Goal: Task Accomplishment & Management: Manage account settings

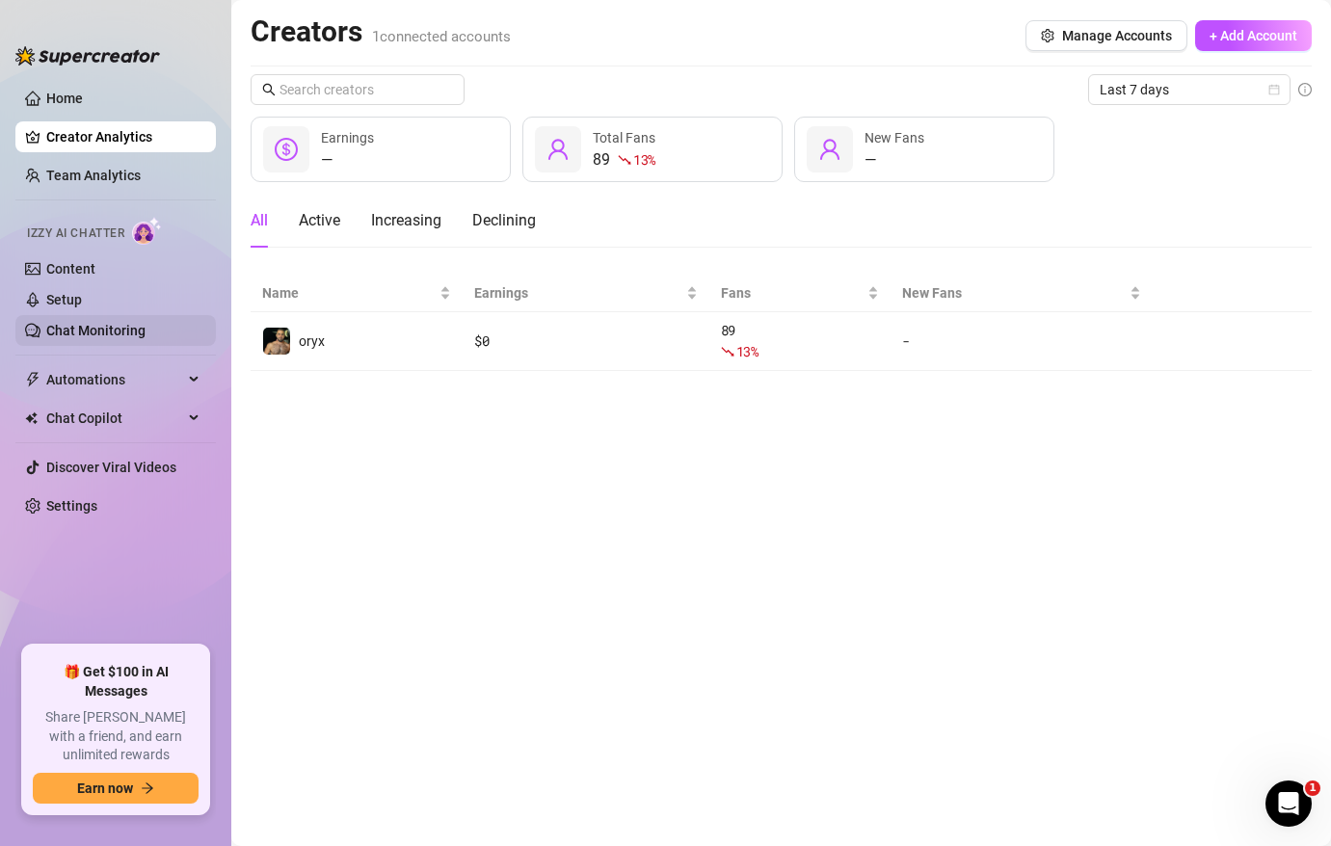
click at [81, 338] on link "Chat Monitoring" at bounding box center [95, 330] width 99 height 15
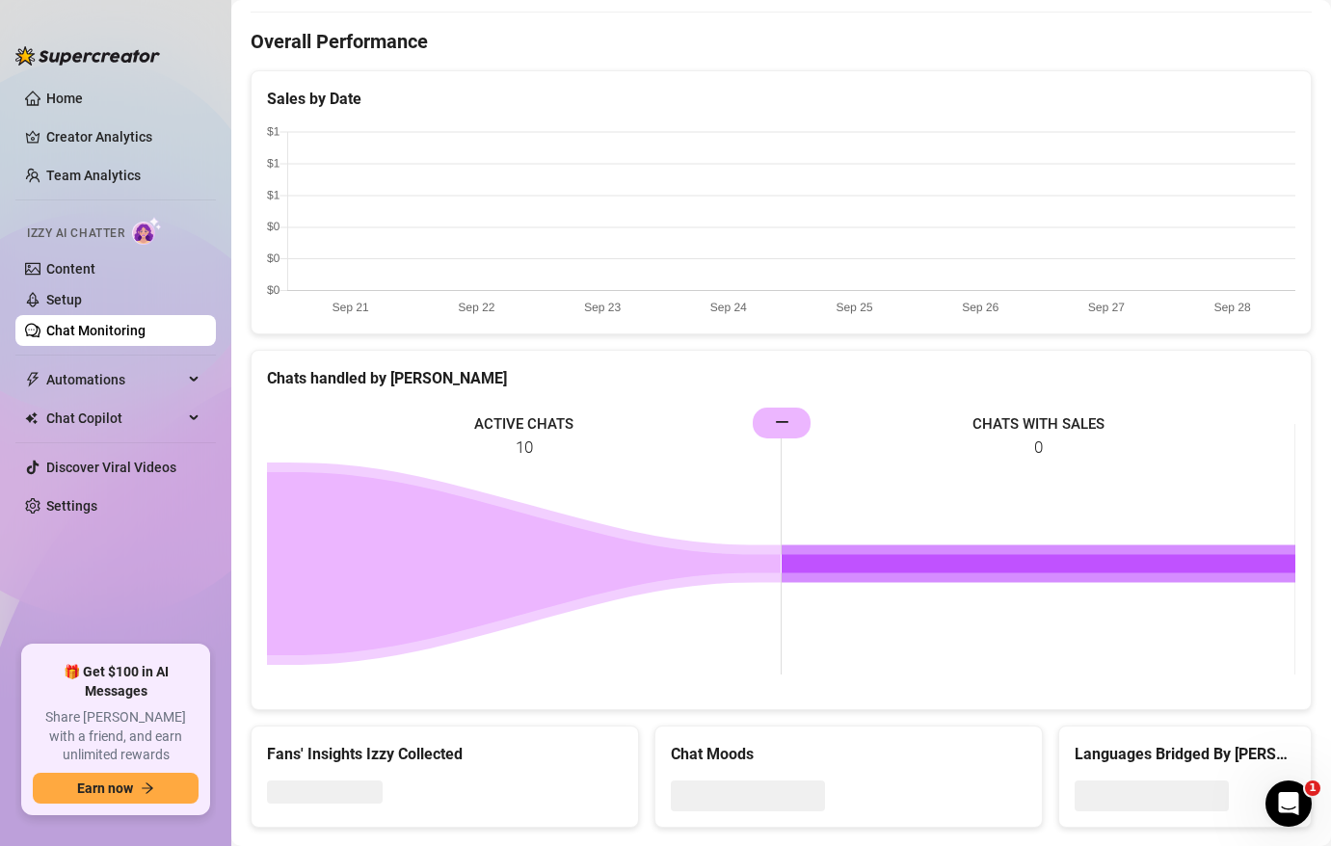
scroll to position [526, 0]
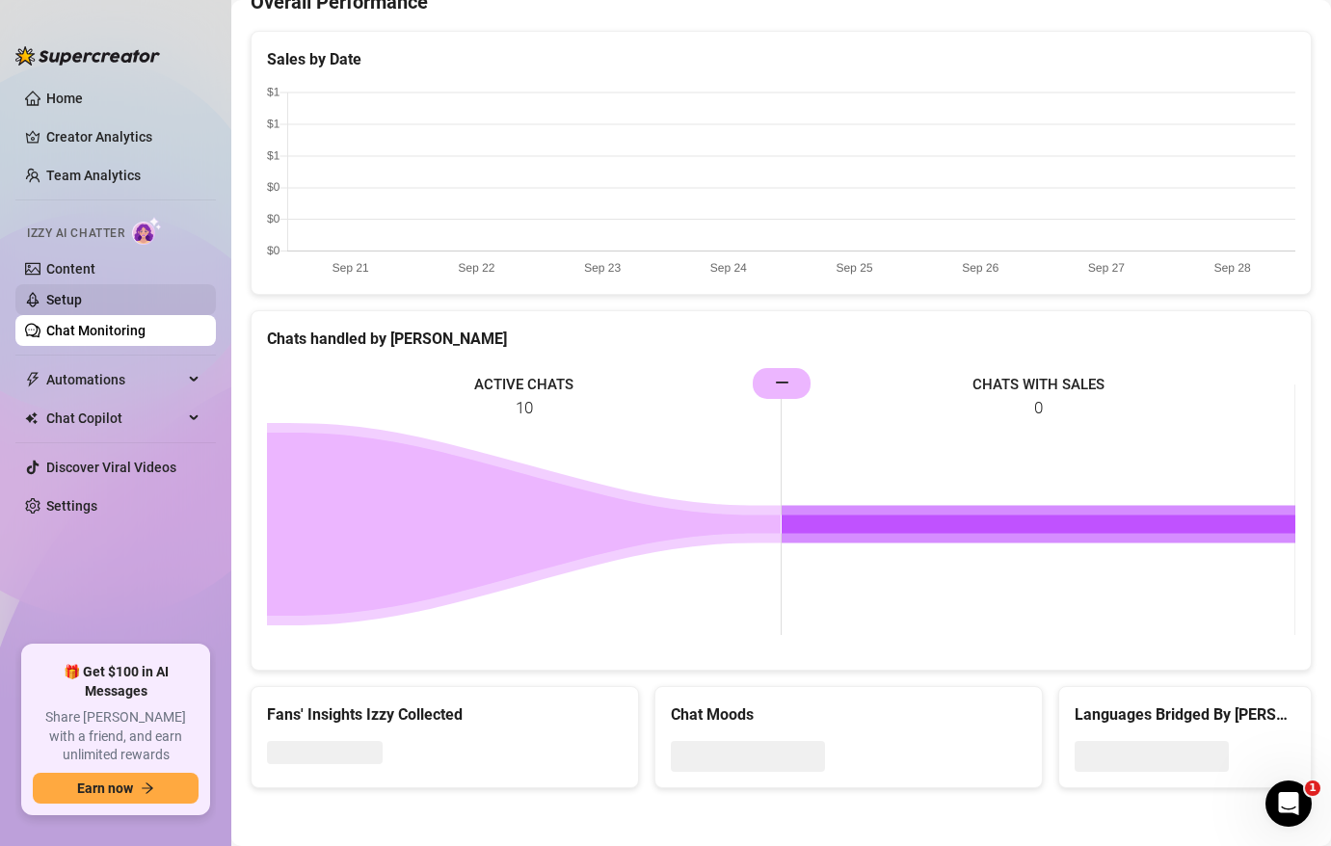
click at [82, 304] on link "Setup" at bounding box center [64, 299] width 36 height 15
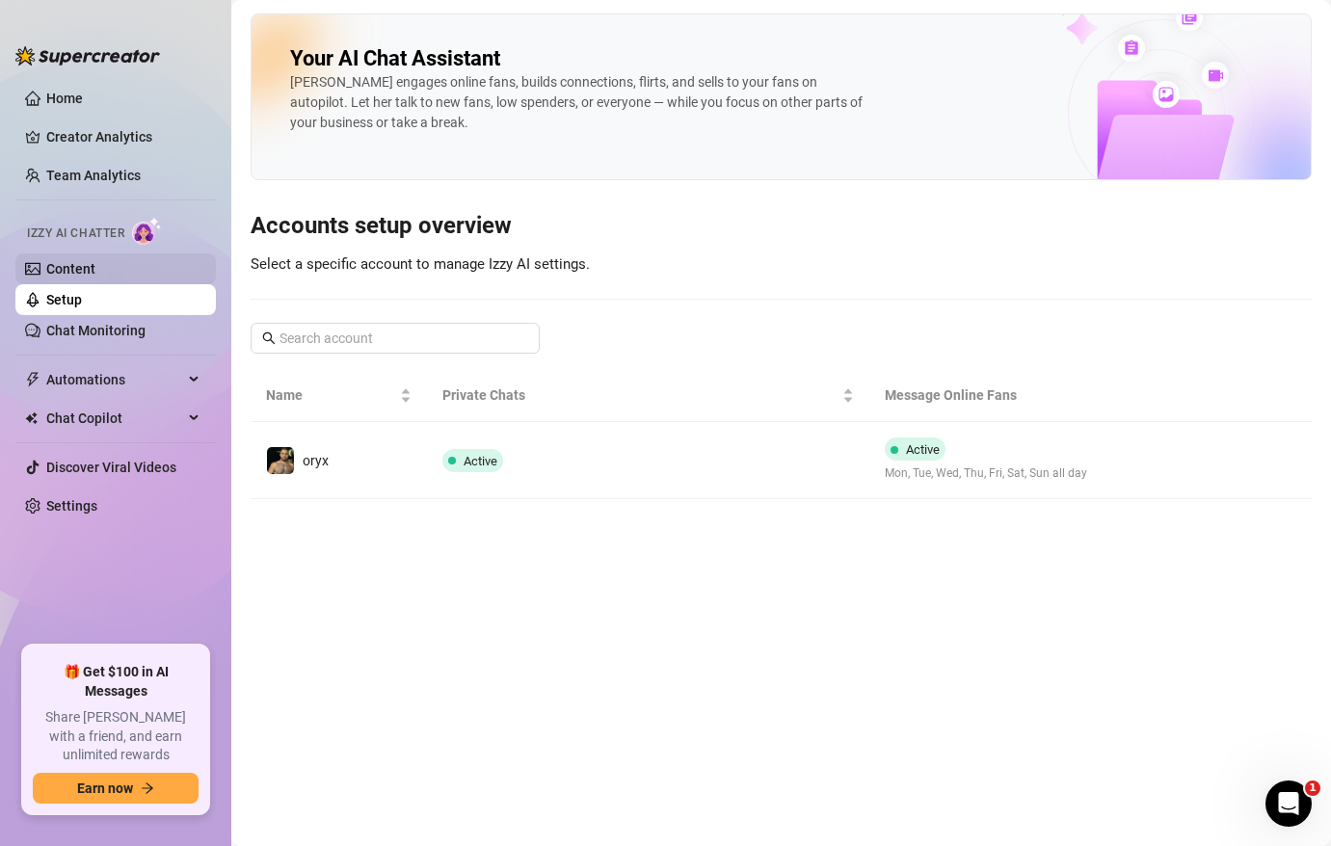
click at [94, 273] on link "Content" at bounding box center [70, 268] width 49 height 15
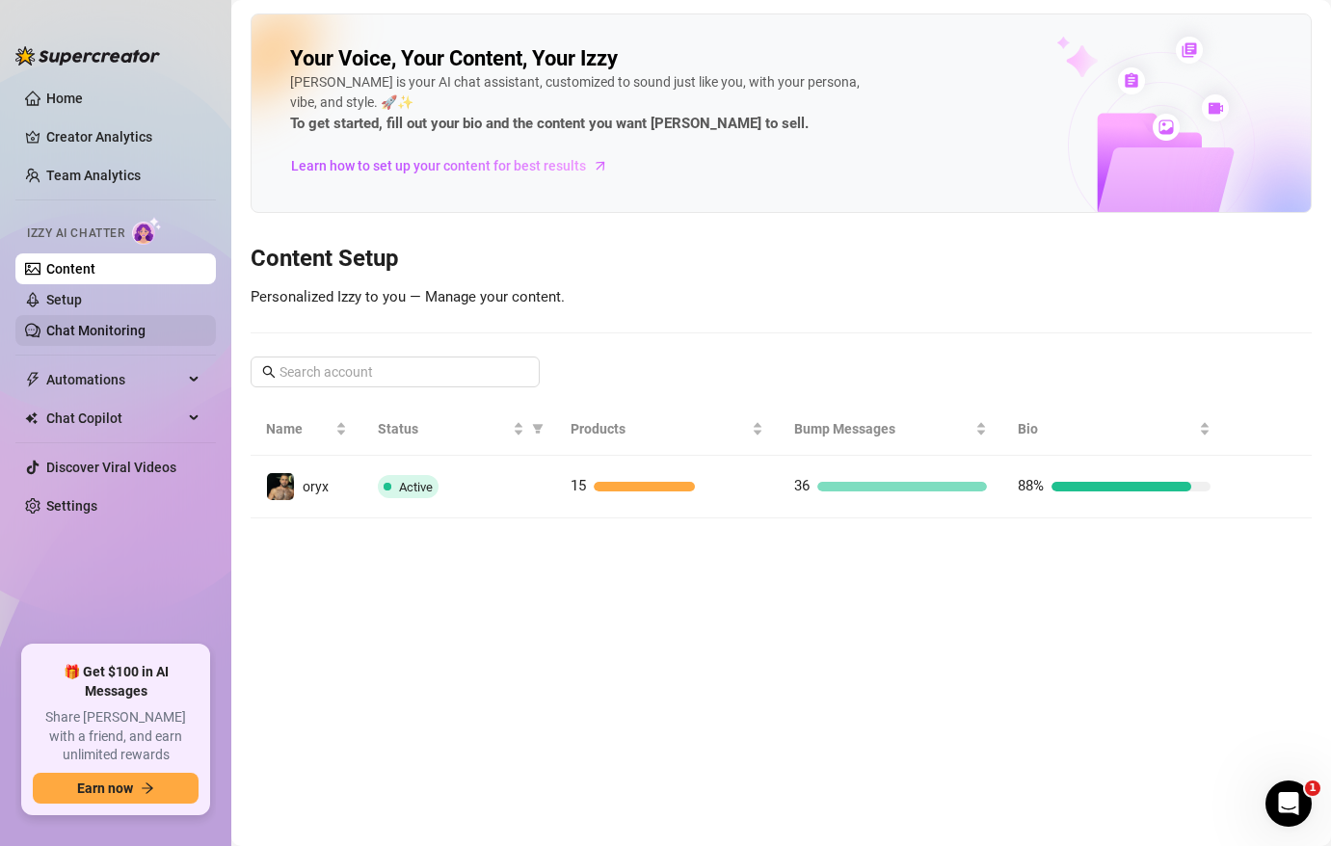
click at [105, 338] on link "Chat Monitoring" at bounding box center [95, 330] width 99 height 15
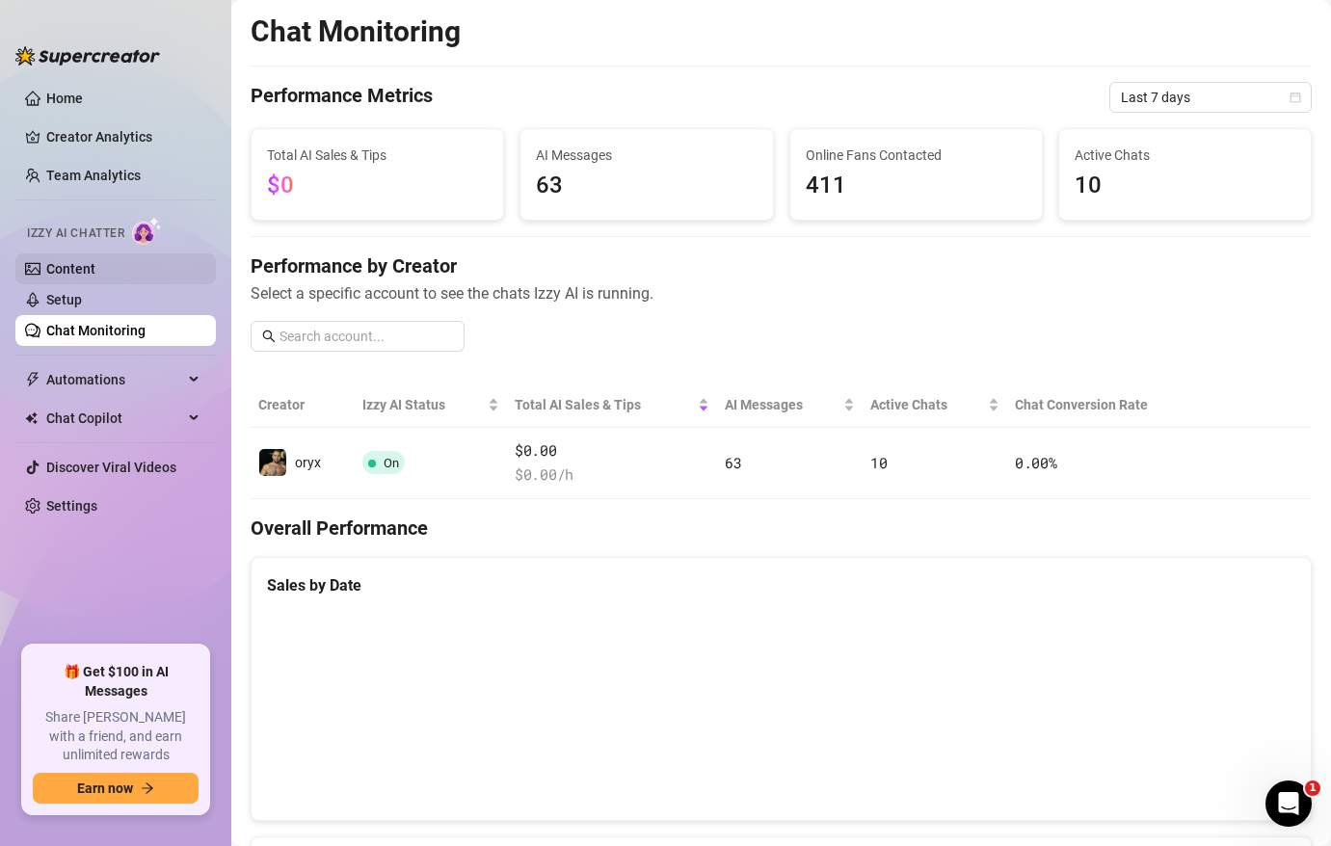
click at [95, 277] on link "Content" at bounding box center [70, 268] width 49 height 15
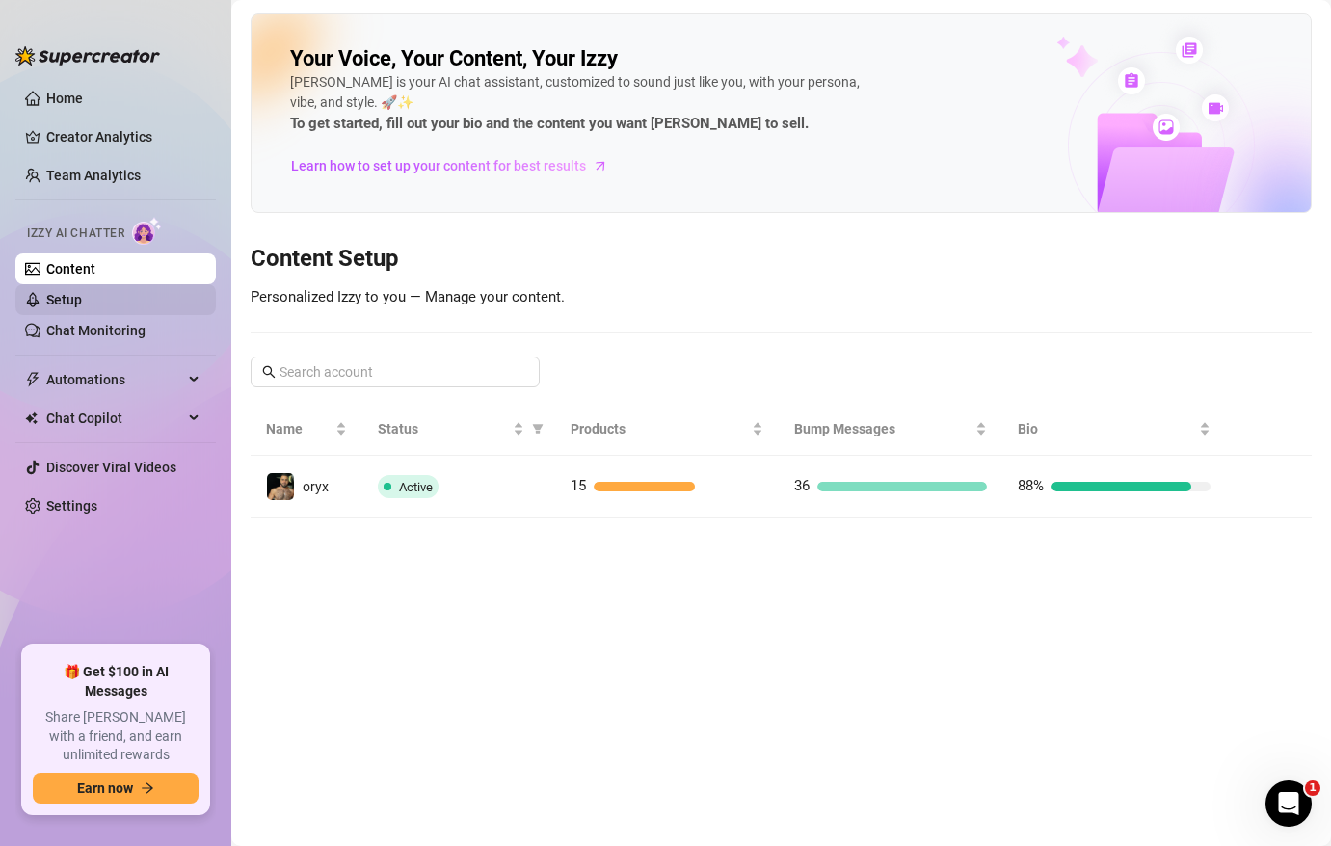
click at [82, 297] on link "Setup" at bounding box center [64, 299] width 36 height 15
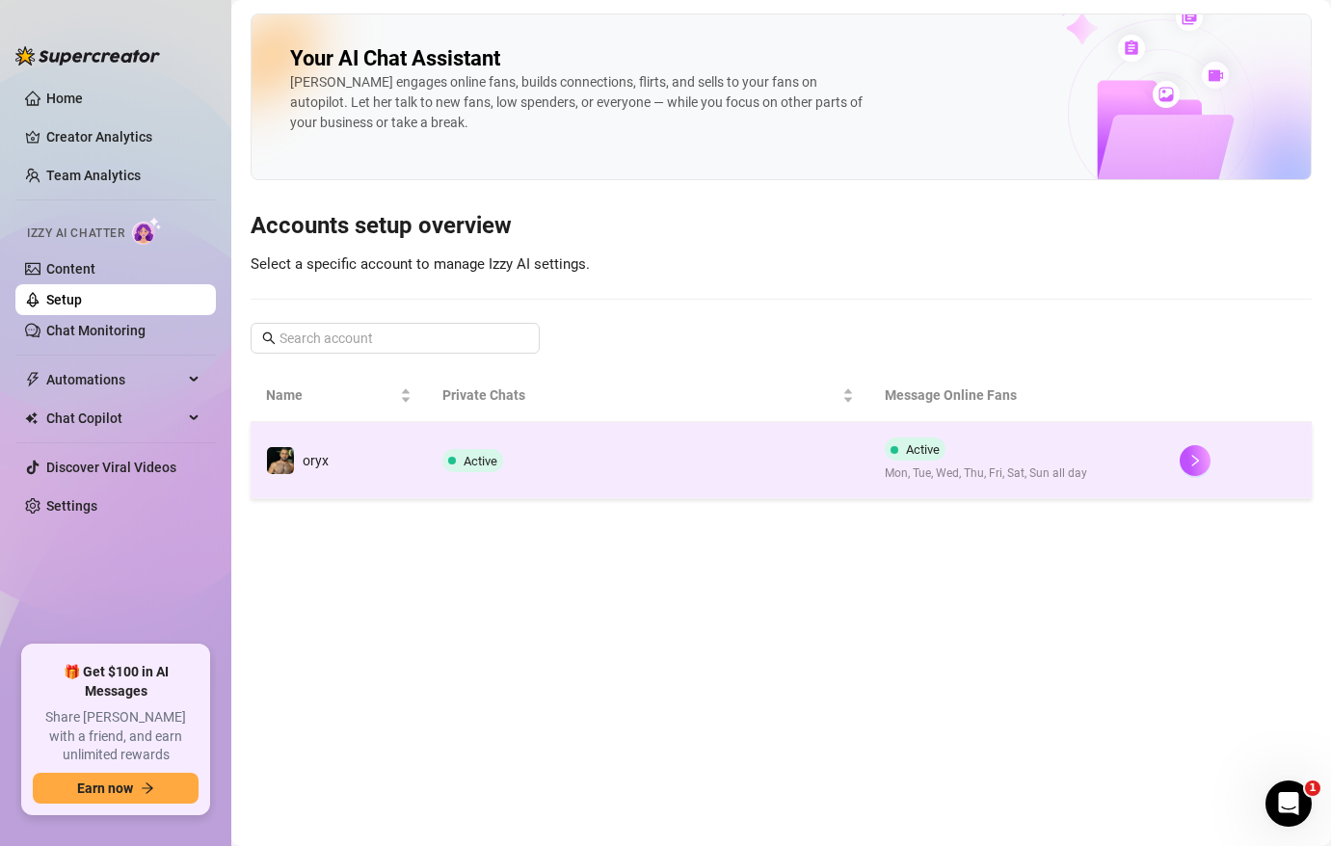
click at [534, 471] on td "Active" at bounding box center [648, 460] width 442 height 77
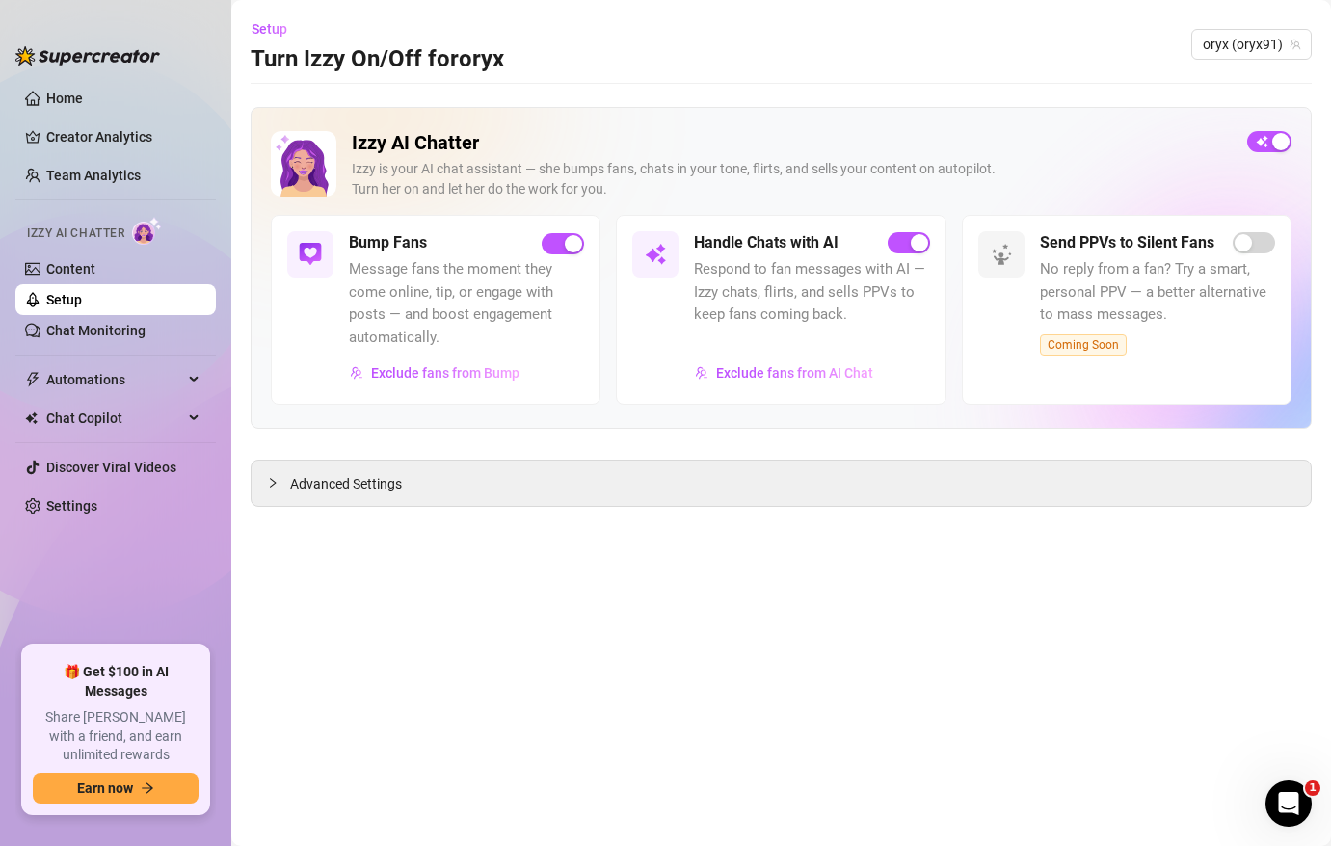
click at [405, 247] on h5 "Bump Fans" at bounding box center [388, 242] width 78 height 23
click at [411, 369] on span "Exclude fans from Bump" at bounding box center [445, 372] width 148 height 15
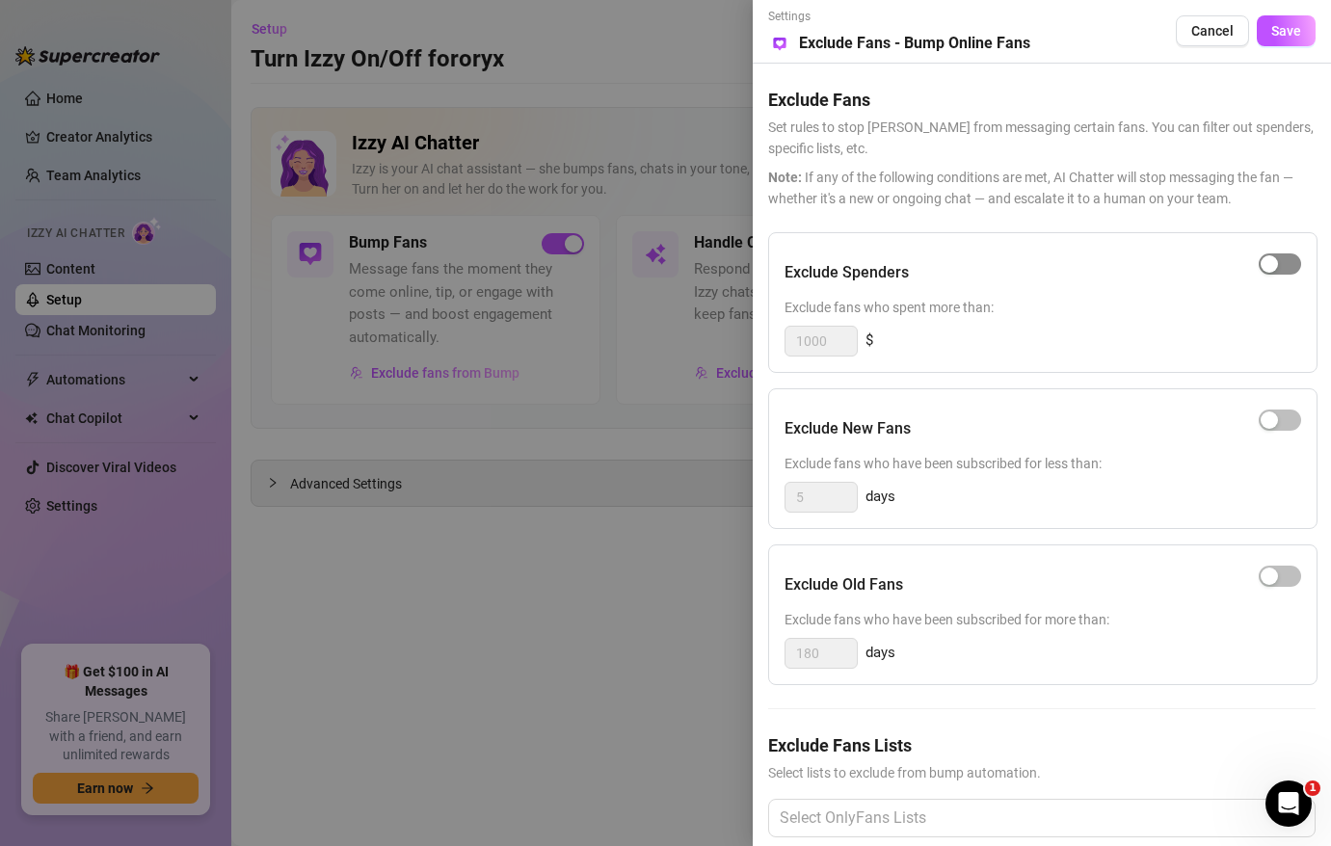
click at [1267, 265] on div "button" at bounding box center [1268, 263] width 17 height 17
click at [820, 335] on input "1000" at bounding box center [820, 341] width 71 height 29
click at [965, 511] on div "5 days" at bounding box center [1042, 497] width 516 height 31
click at [1268, 421] on div "button" at bounding box center [1268, 419] width 17 height 17
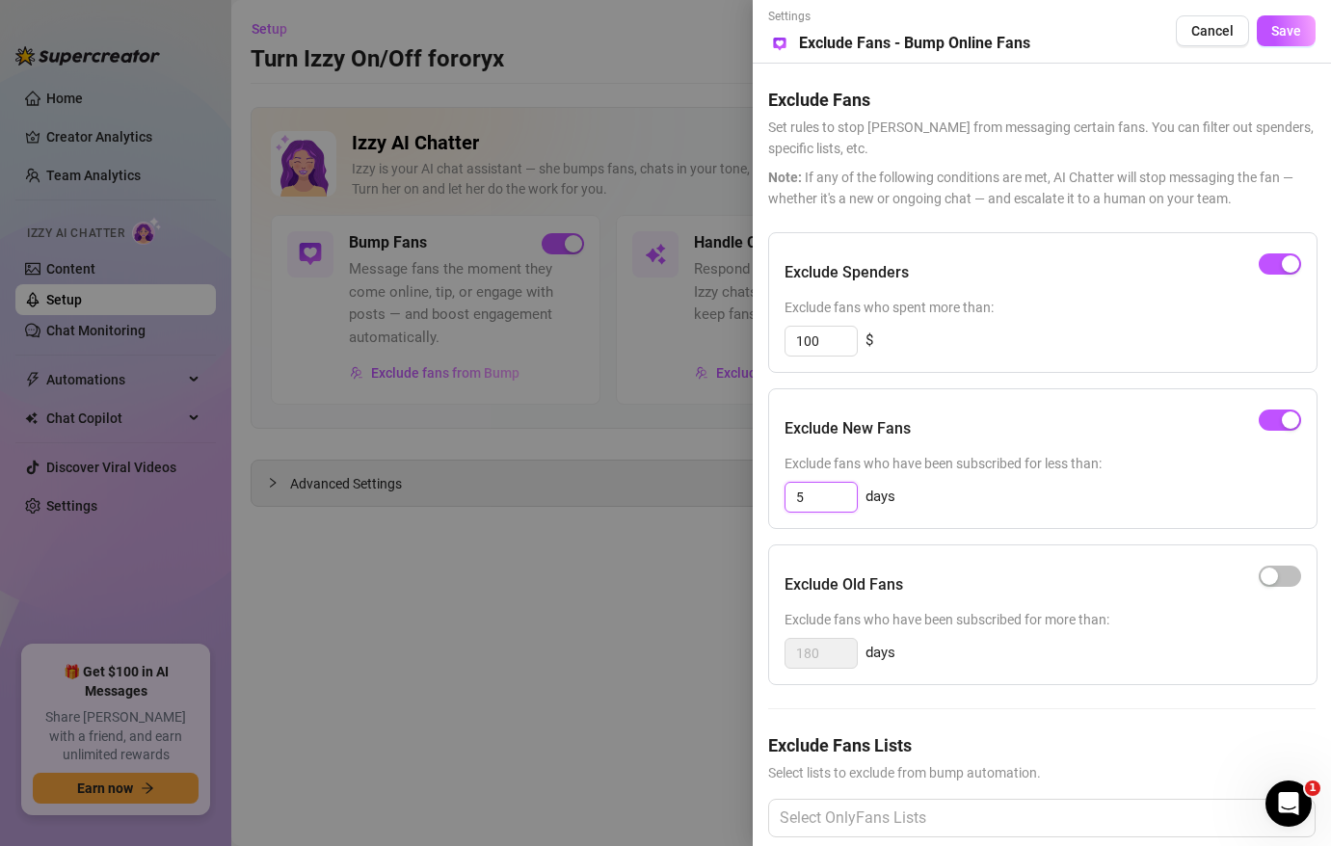
click at [832, 501] on input "5" at bounding box center [820, 497] width 71 height 29
click at [1283, 422] on div "button" at bounding box center [1289, 419] width 17 height 17
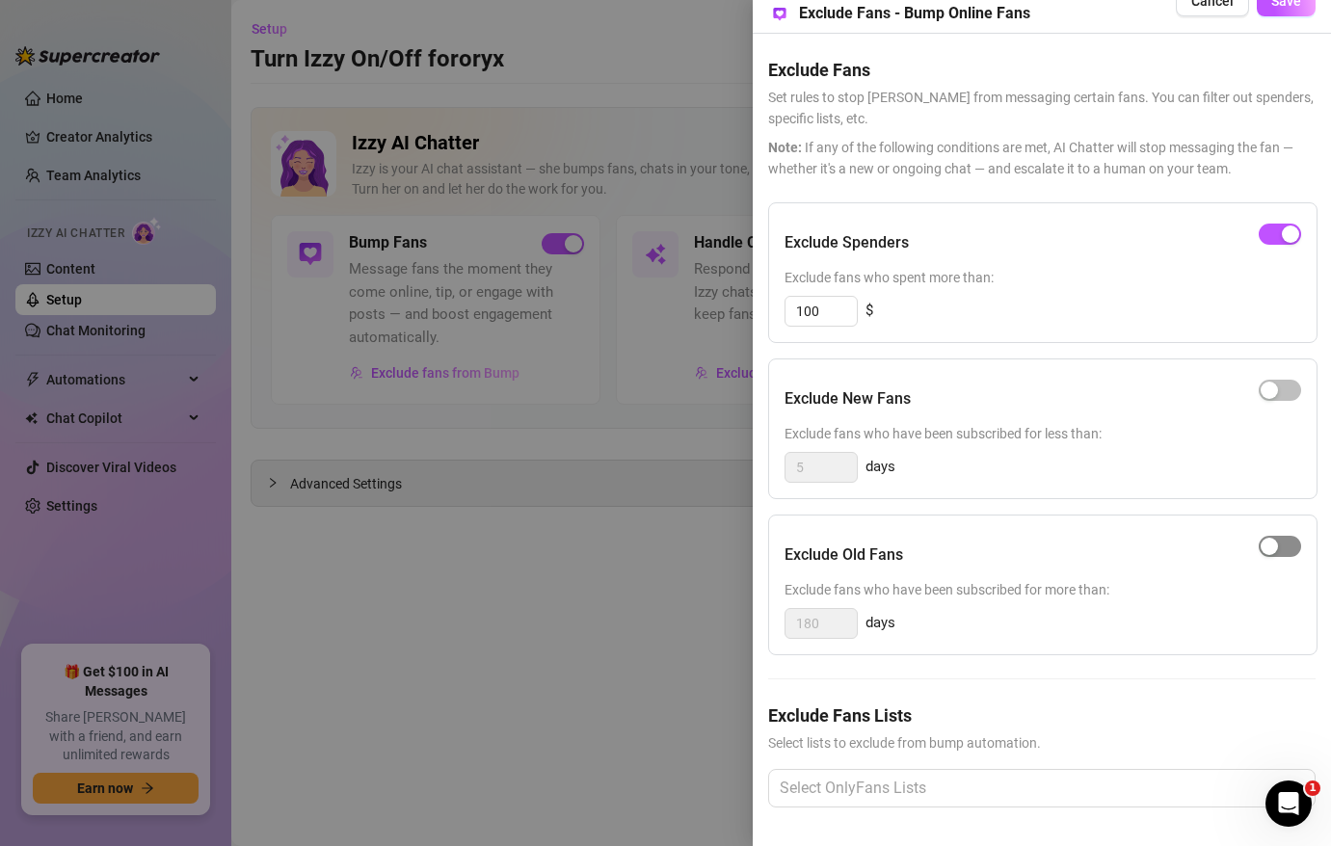
click at [1270, 544] on div "button" at bounding box center [1268, 546] width 17 height 17
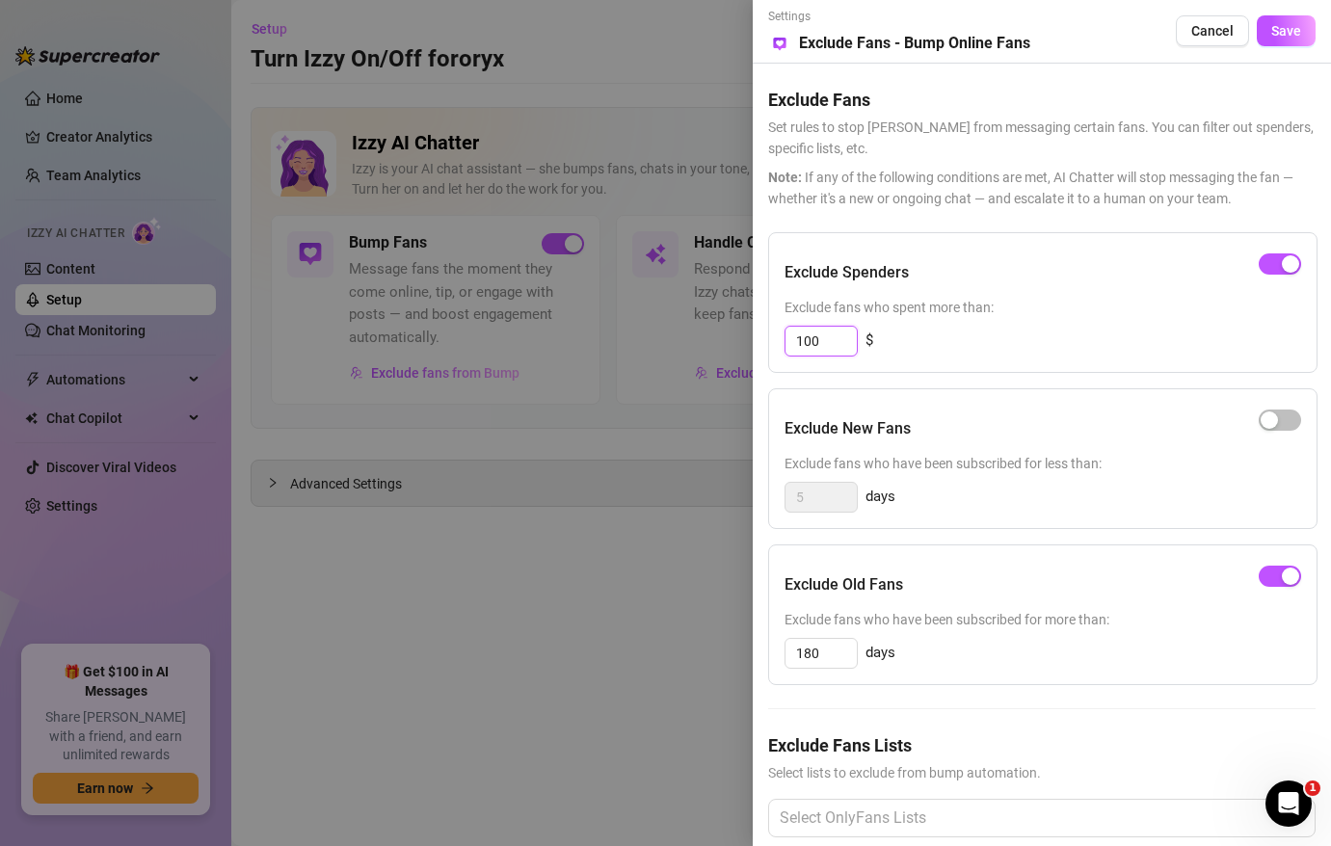
click at [811, 334] on input "100" at bounding box center [820, 341] width 71 height 29
type input "150"
click at [1282, 262] on div "button" at bounding box center [1289, 263] width 17 height 17
click at [1294, 24] on span "Save" at bounding box center [1286, 30] width 30 height 15
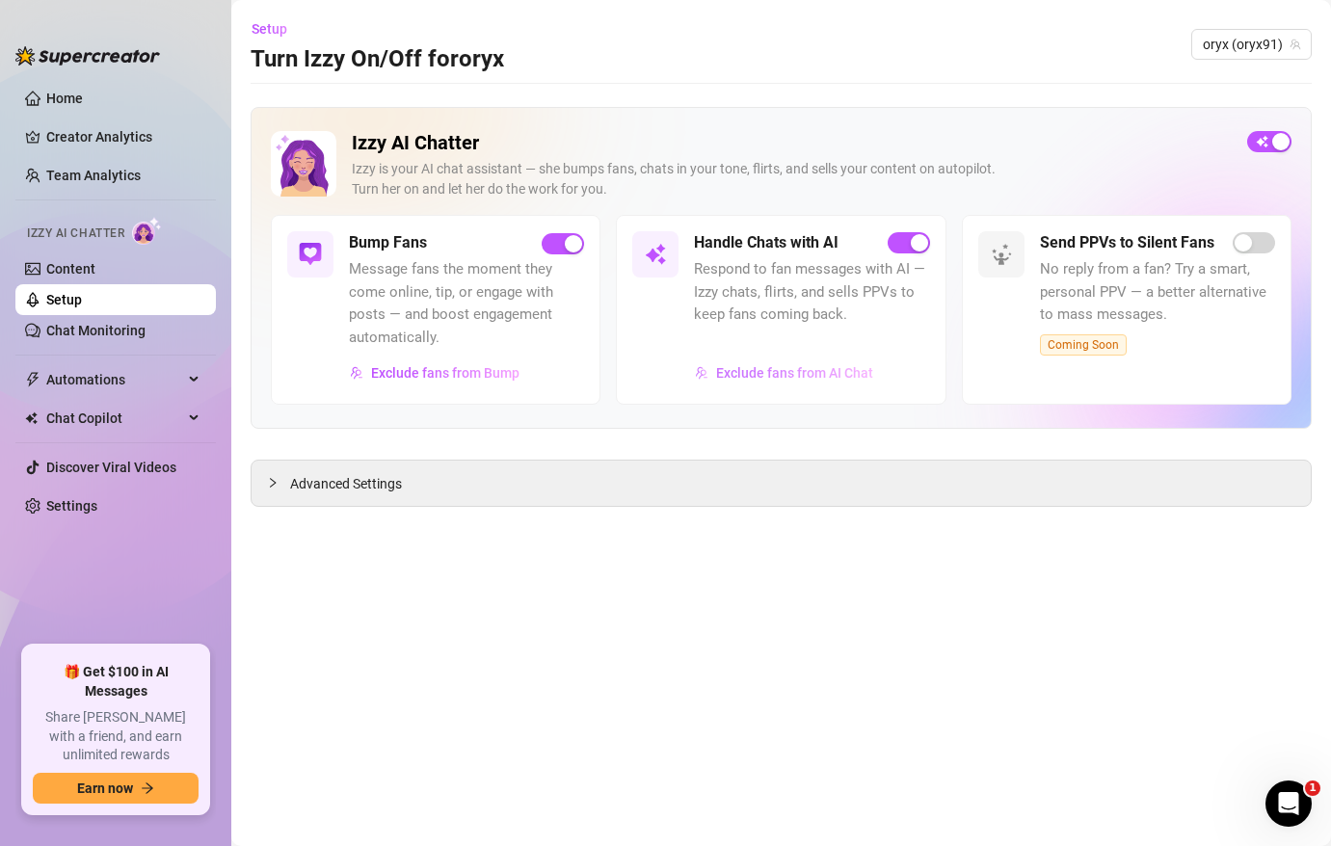
click at [757, 369] on span "Exclude fans from AI Chat" at bounding box center [794, 372] width 157 height 15
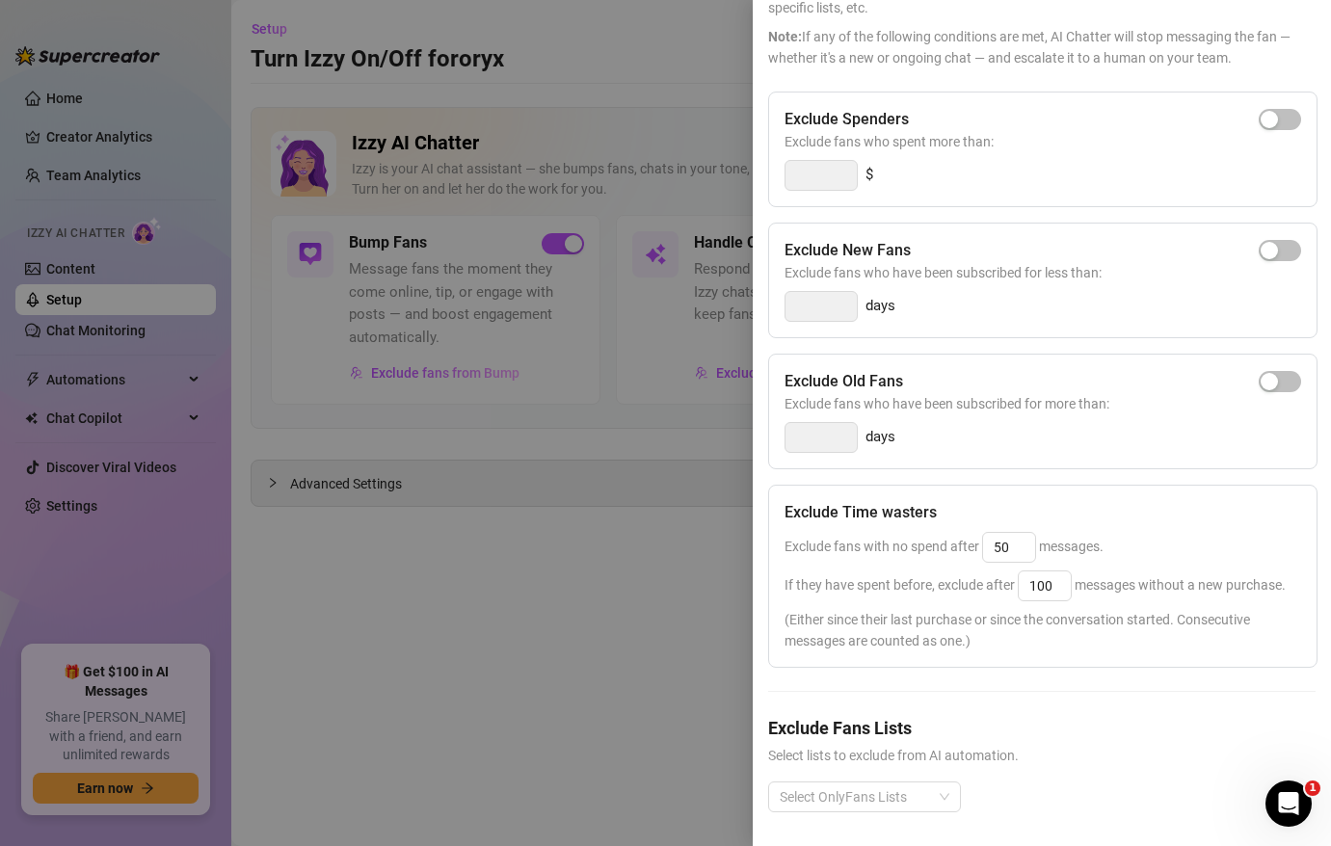
scroll to position [145, 0]
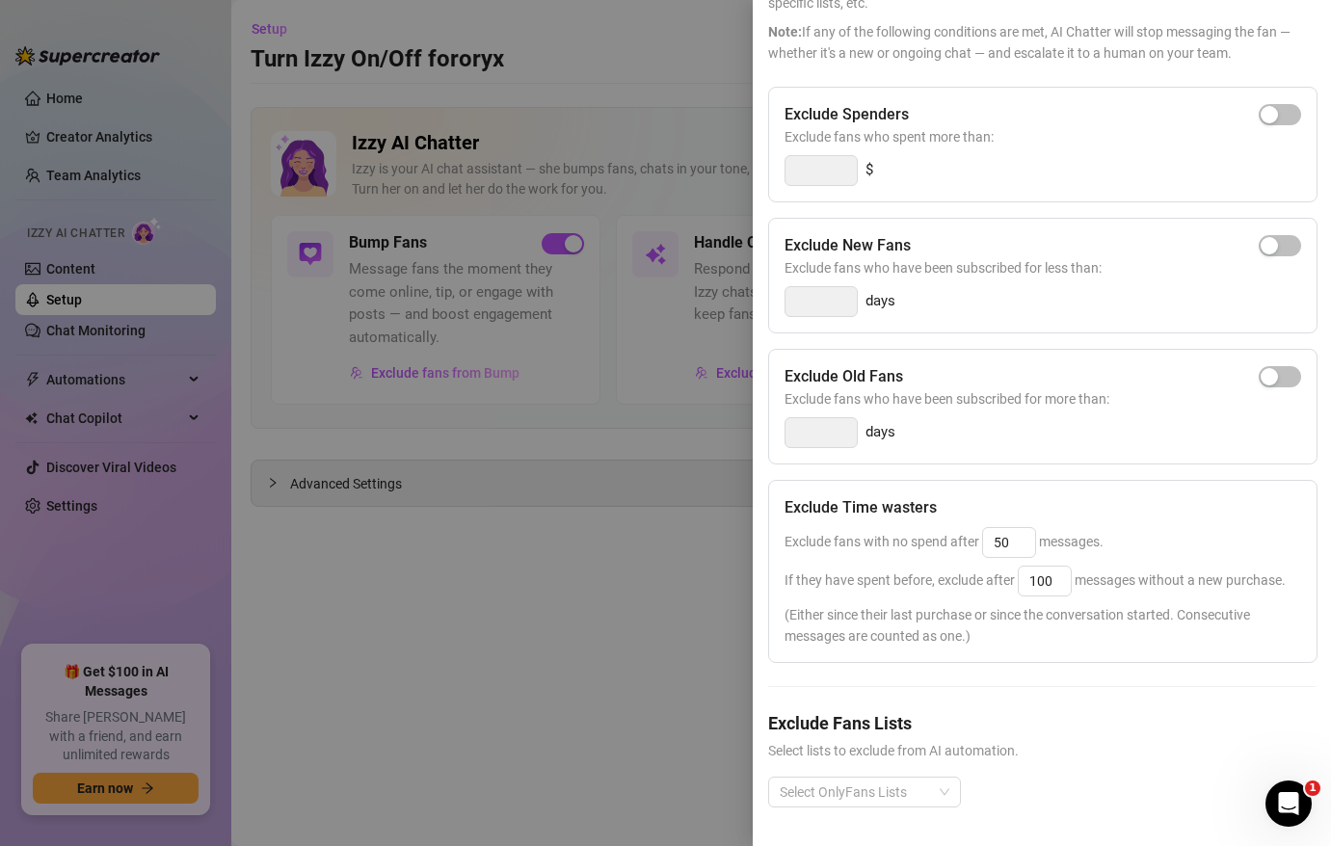
click at [685, 461] on div at bounding box center [665, 423] width 1331 height 846
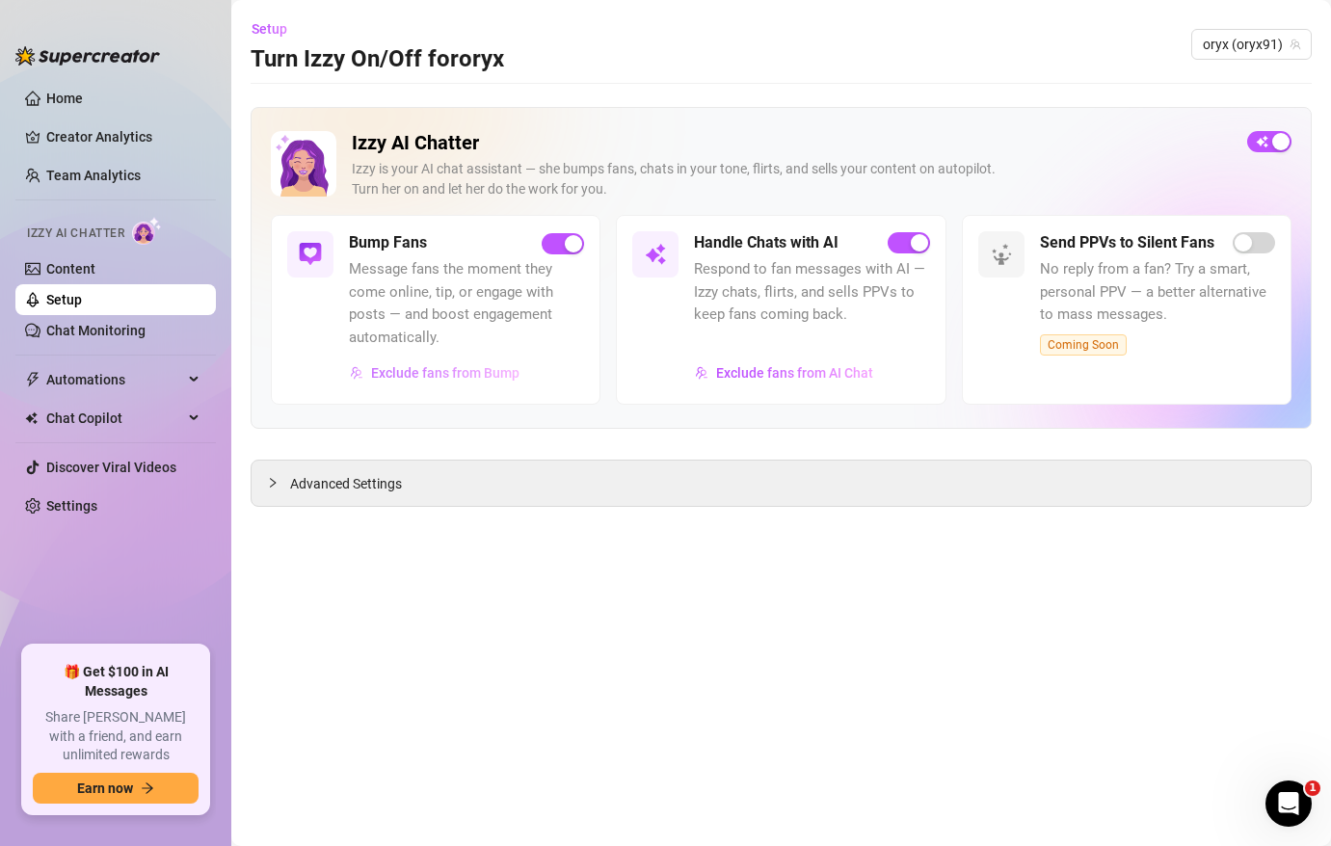
click at [460, 372] on span "Exclude fans from Bump" at bounding box center [445, 372] width 148 height 15
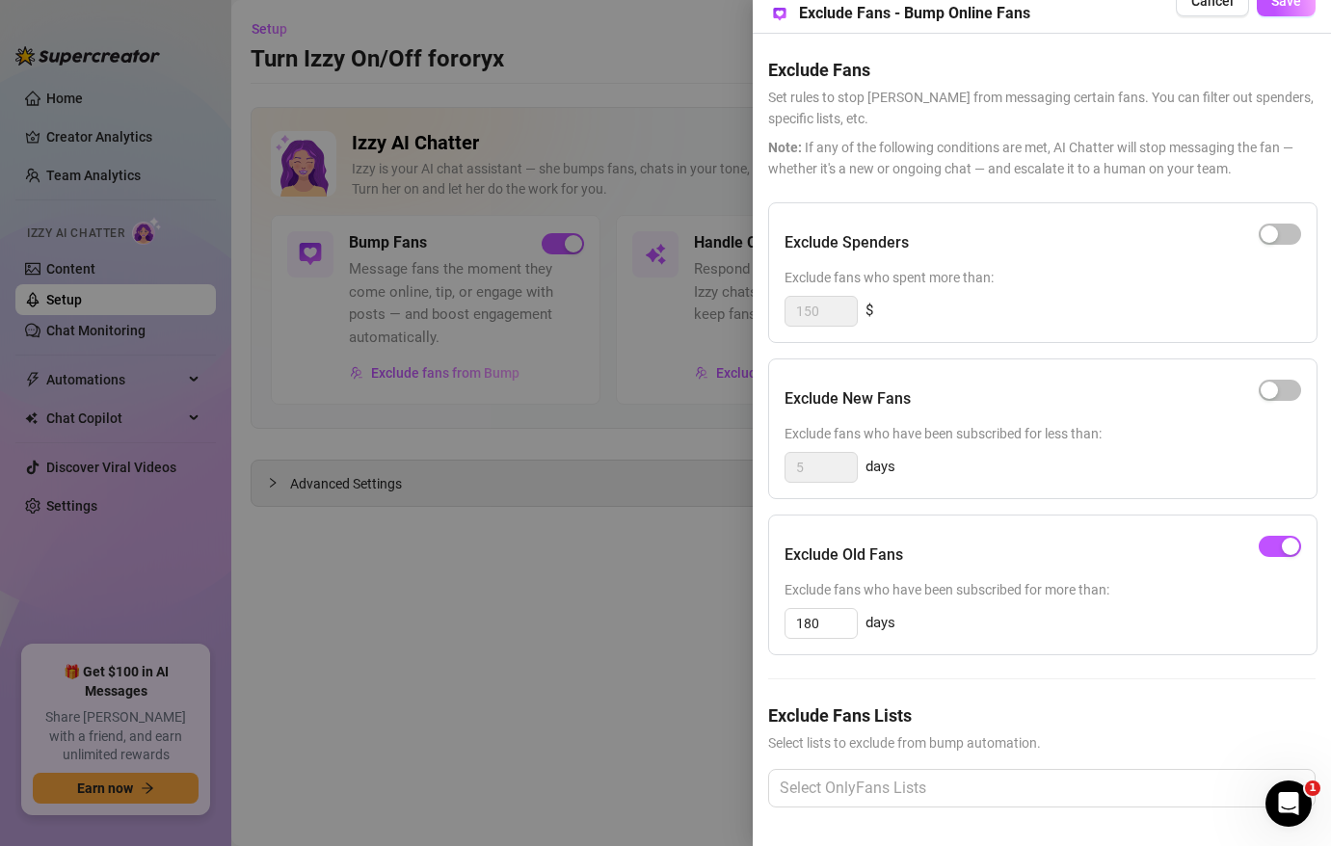
scroll to position [0, 0]
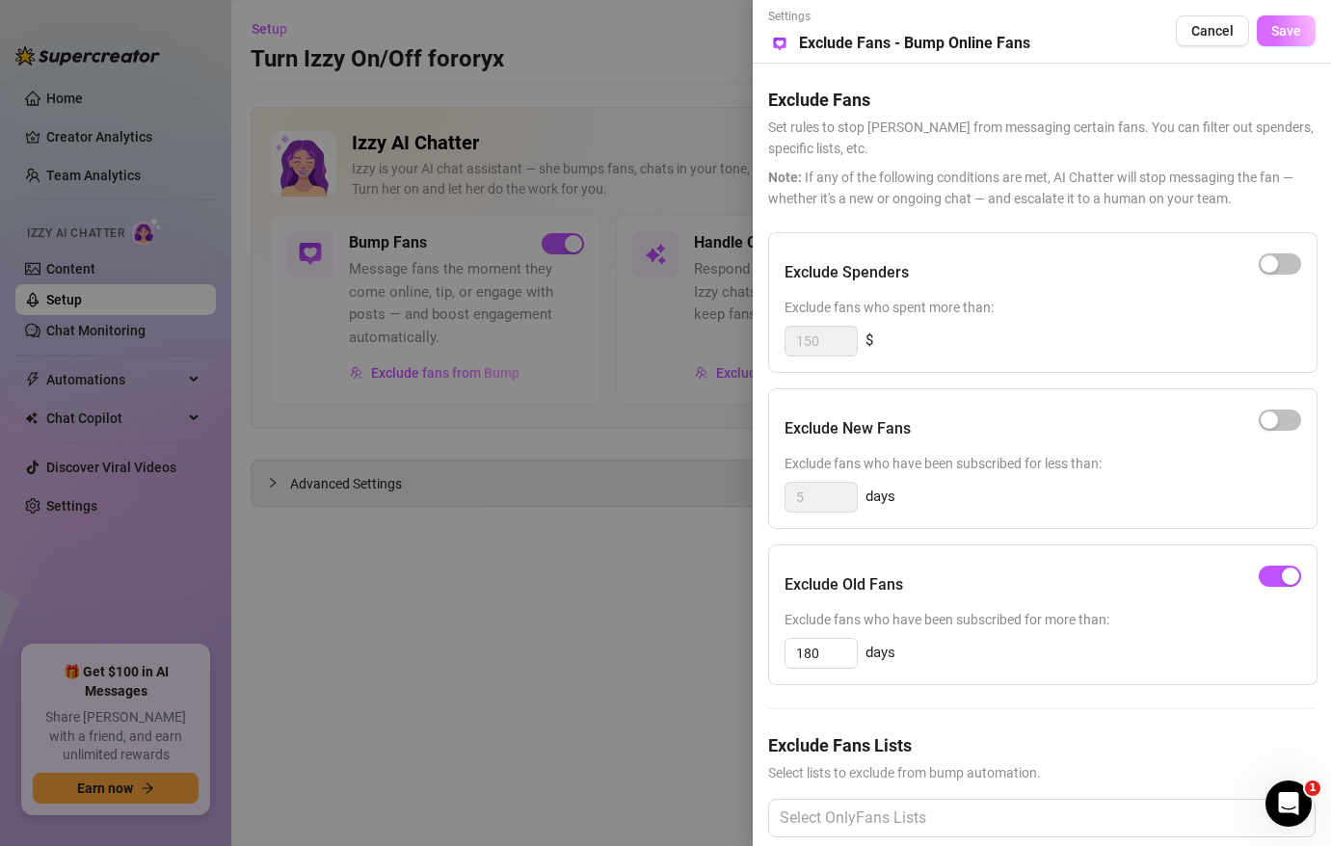
click at [1275, 29] on span "Save" at bounding box center [1286, 30] width 30 height 15
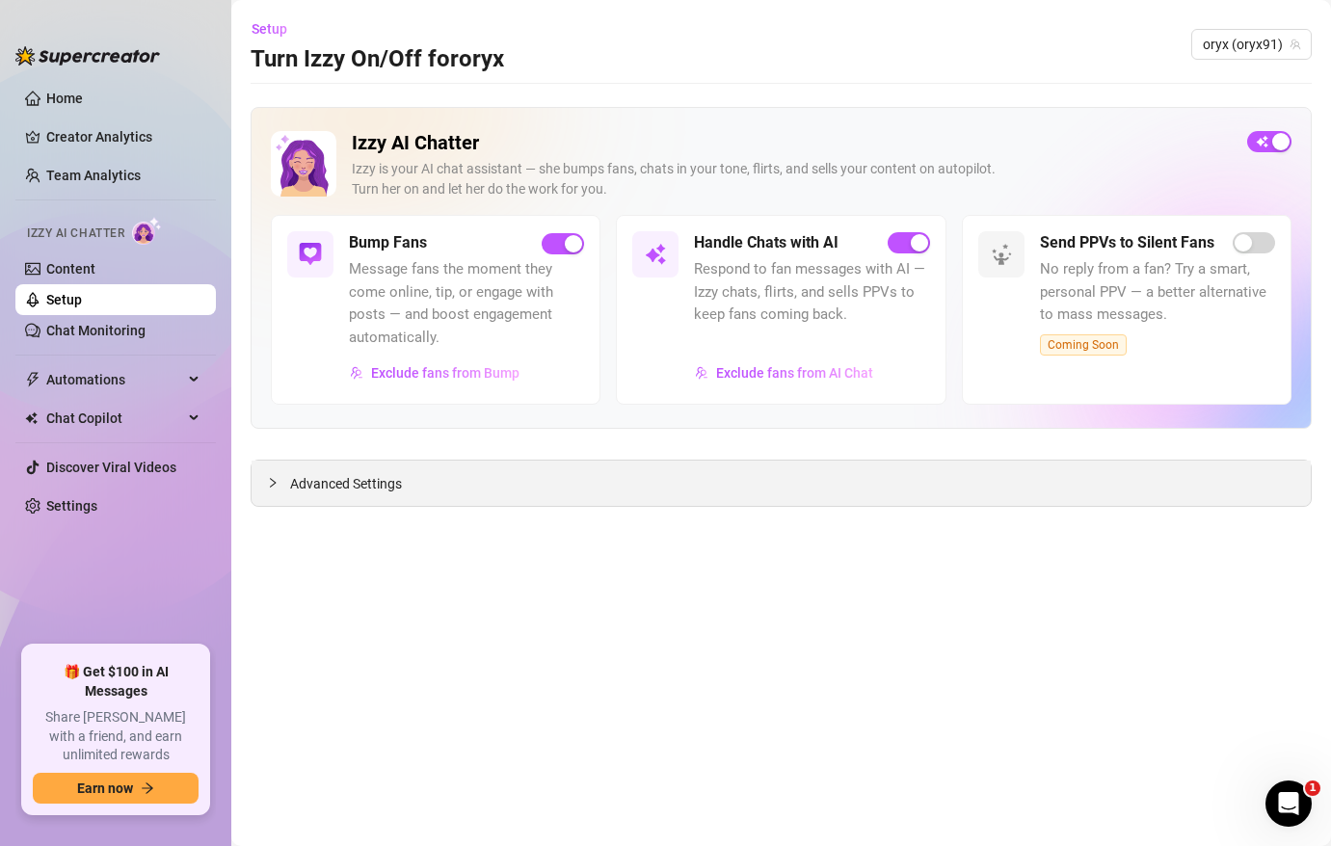
click at [362, 491] on span "Advanced Settings" at bounding box center [346, 483] width 112 height 21
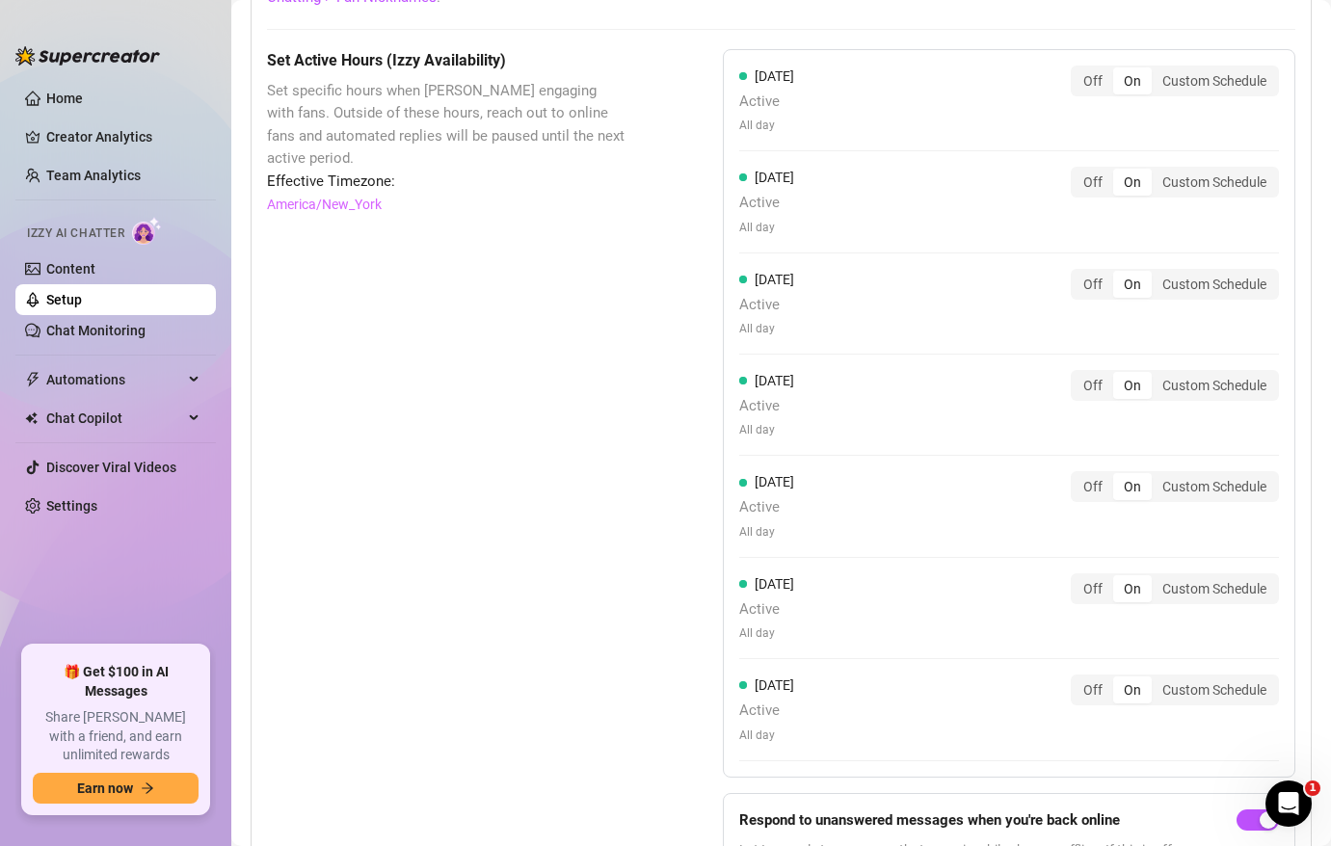
scroll to position [1683, 0]
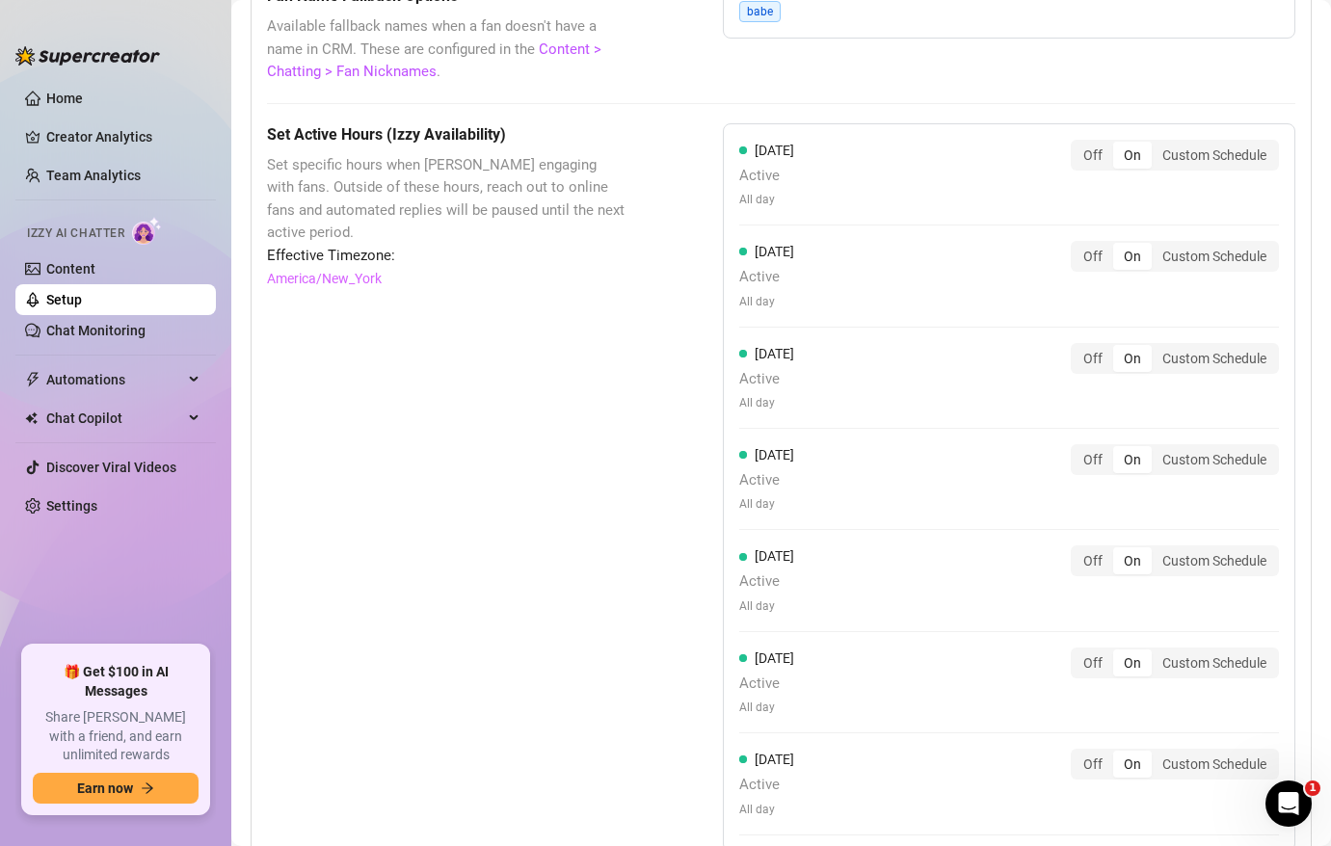
click at [1248, 172] on div "[DATE] Active All day Off On Custom Schedule" at bounding box center [1009, 174] width 540 height 69
click at [1222, 153] on div "Custom Schedule" at bounding box center [1213, 155] width 125 height 27
click at [1156, 145] on input "Custom Schedule" at bounding box center [1156, 145] width 0 height 0
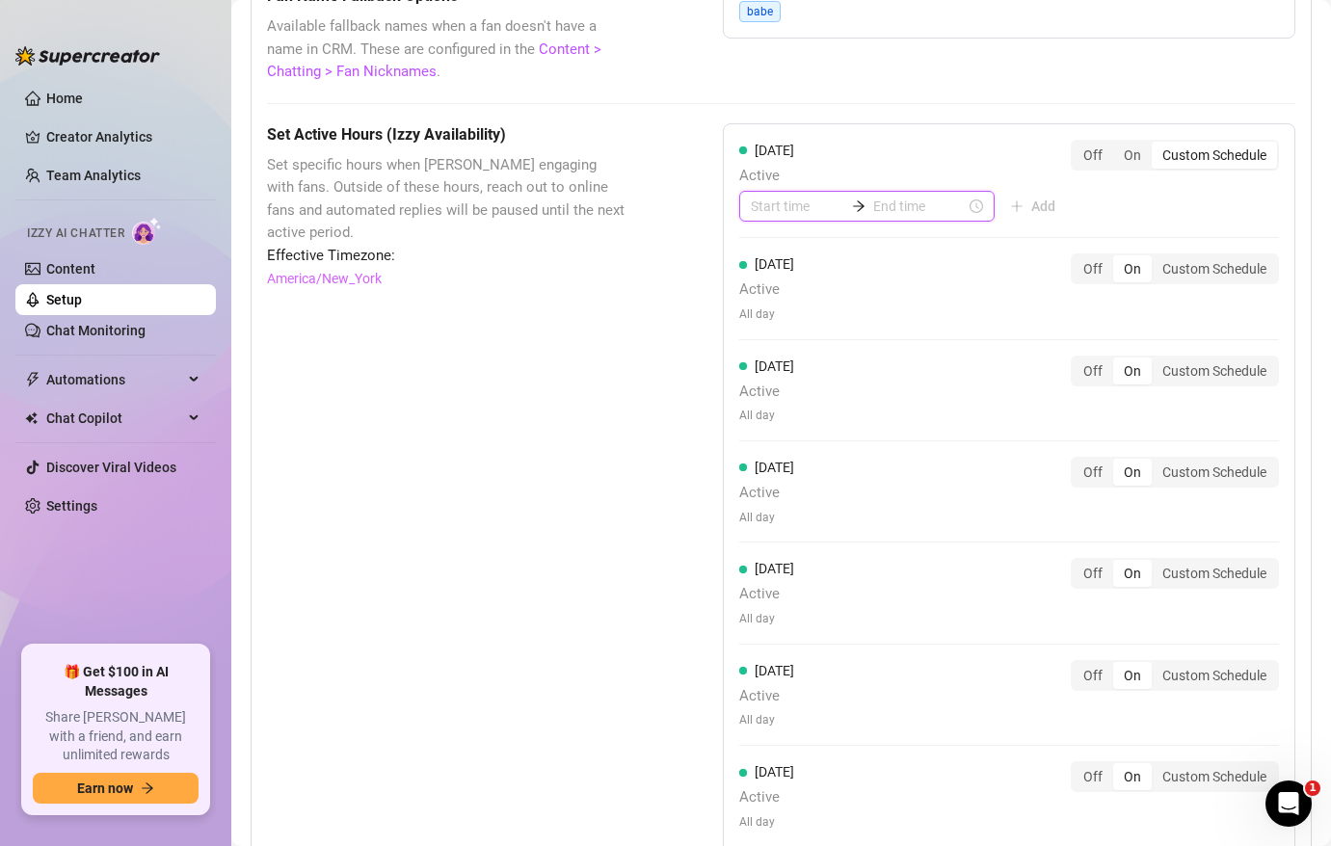
click at [775, 213] on input at bounding box center [797, 206] width 92 height 21
click at [773, 344] on div "06" at bounding box center [766, 346] width 46 height 27
type input "06:00"
click at [873, 211] on input at bounding box center [919, 206] width 92 height 21
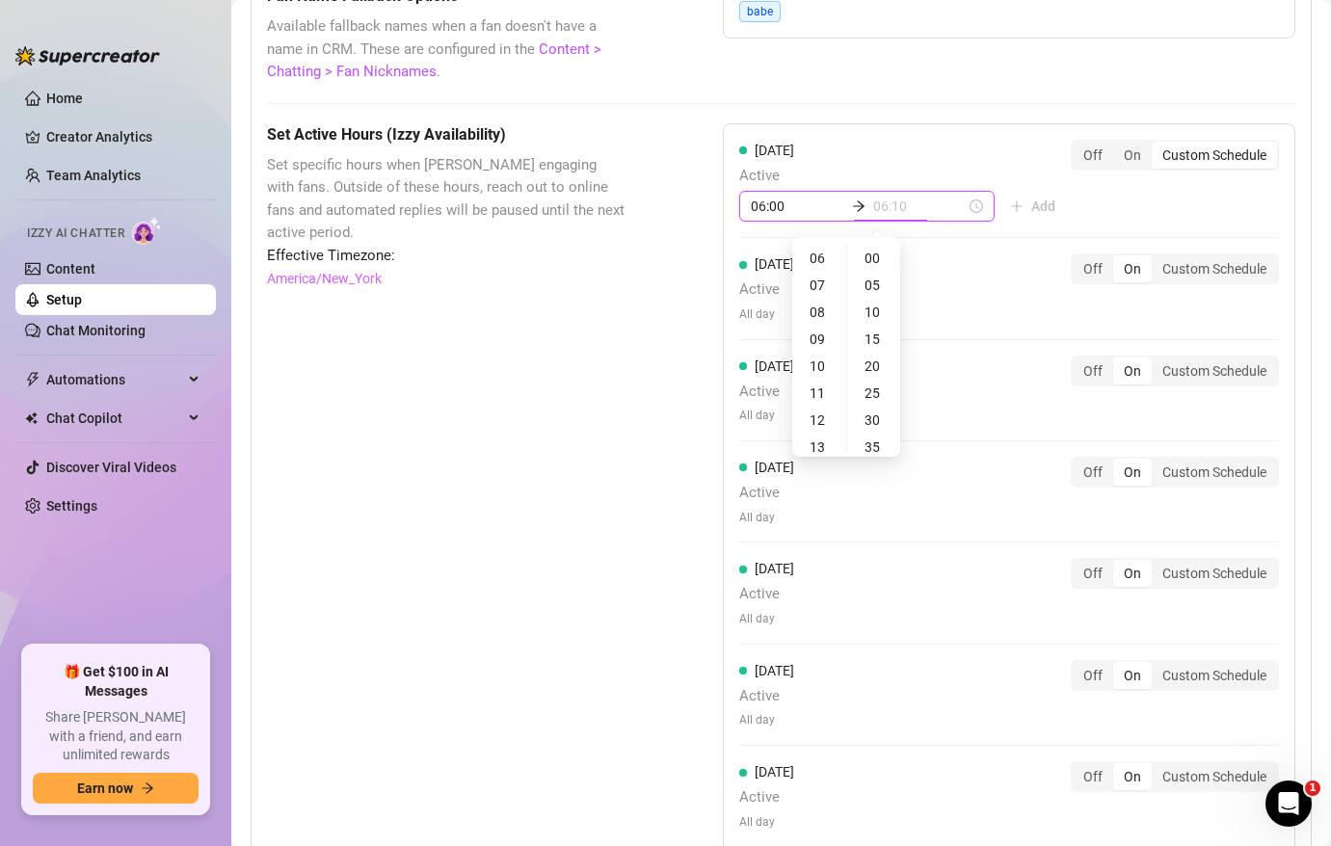
type input "06:15"
type input "23:00"
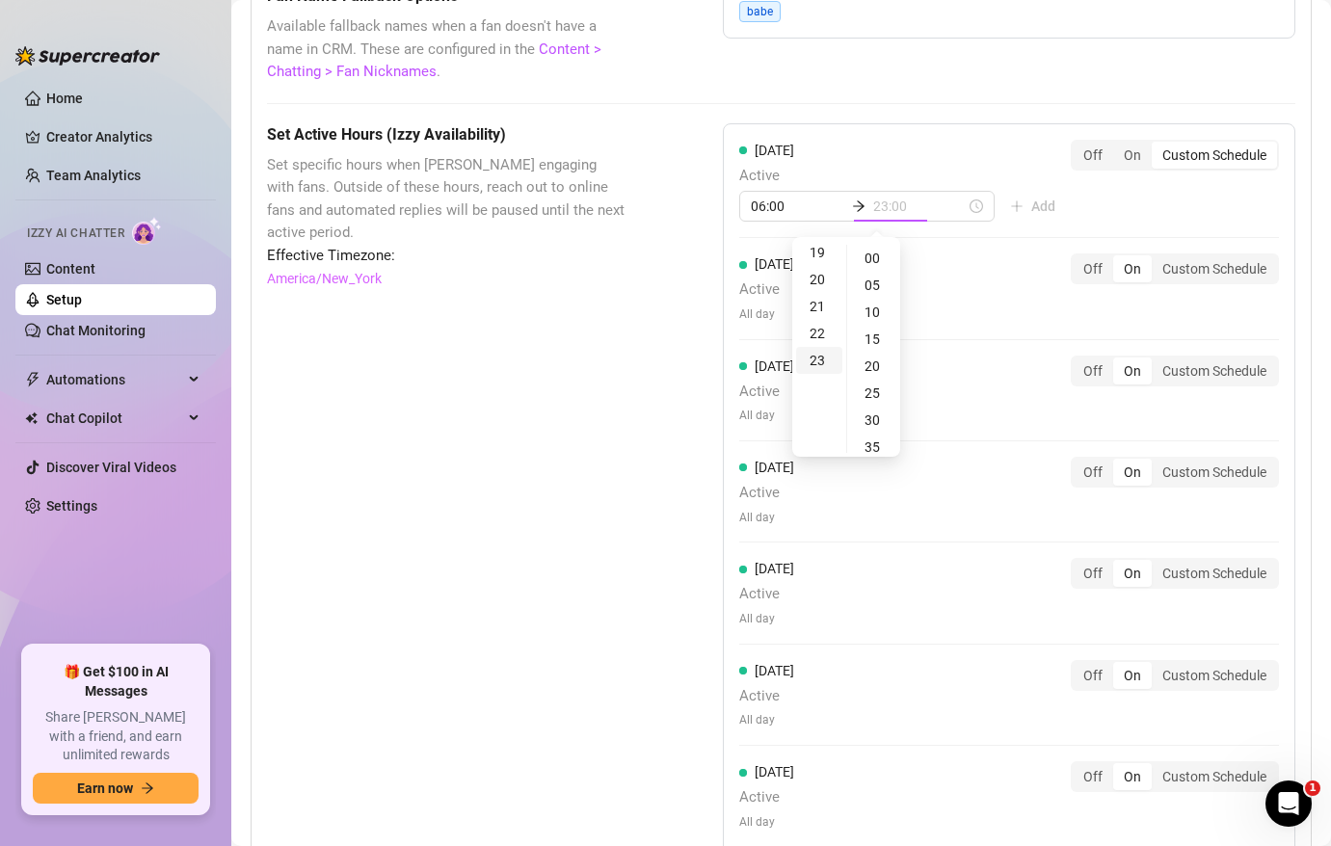
click at [829, 357] on div "23" at bounding box center [819, 360] width 46 height 27
type input "23:00"
click at [818, 137] on div "[DATE] Active 06:00 23:00 Add Off On Custom Schedule [DATE] Active All day Off …" at bounding box center [1009, 493] width 572 height 741
click at [1228, 275] on div "Custom Schedule" at bounding box center [1213, 268] width 125 height 27
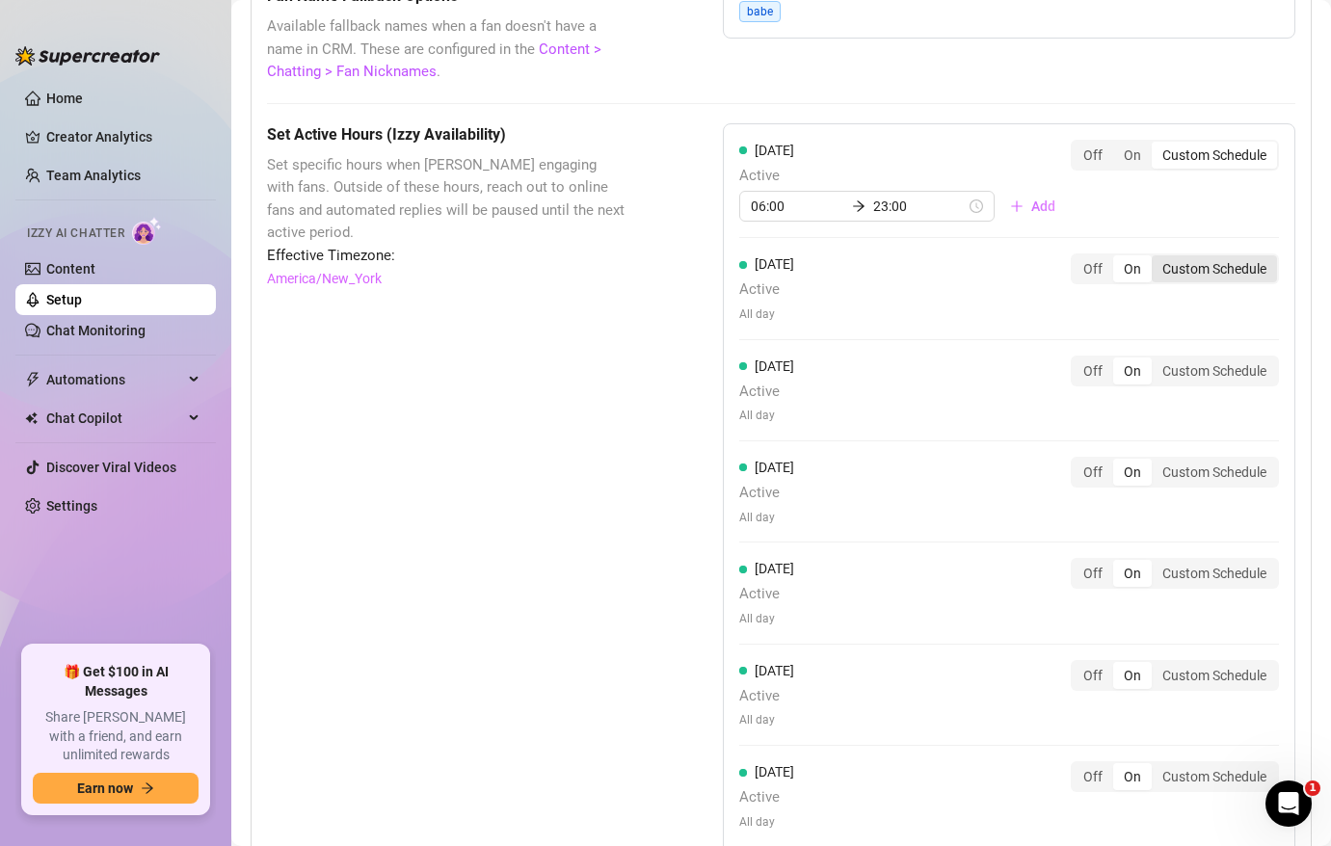
click at [1156, 258] on input "Custom Schedule" at bounding box center [1156, 258] width 0 height 0
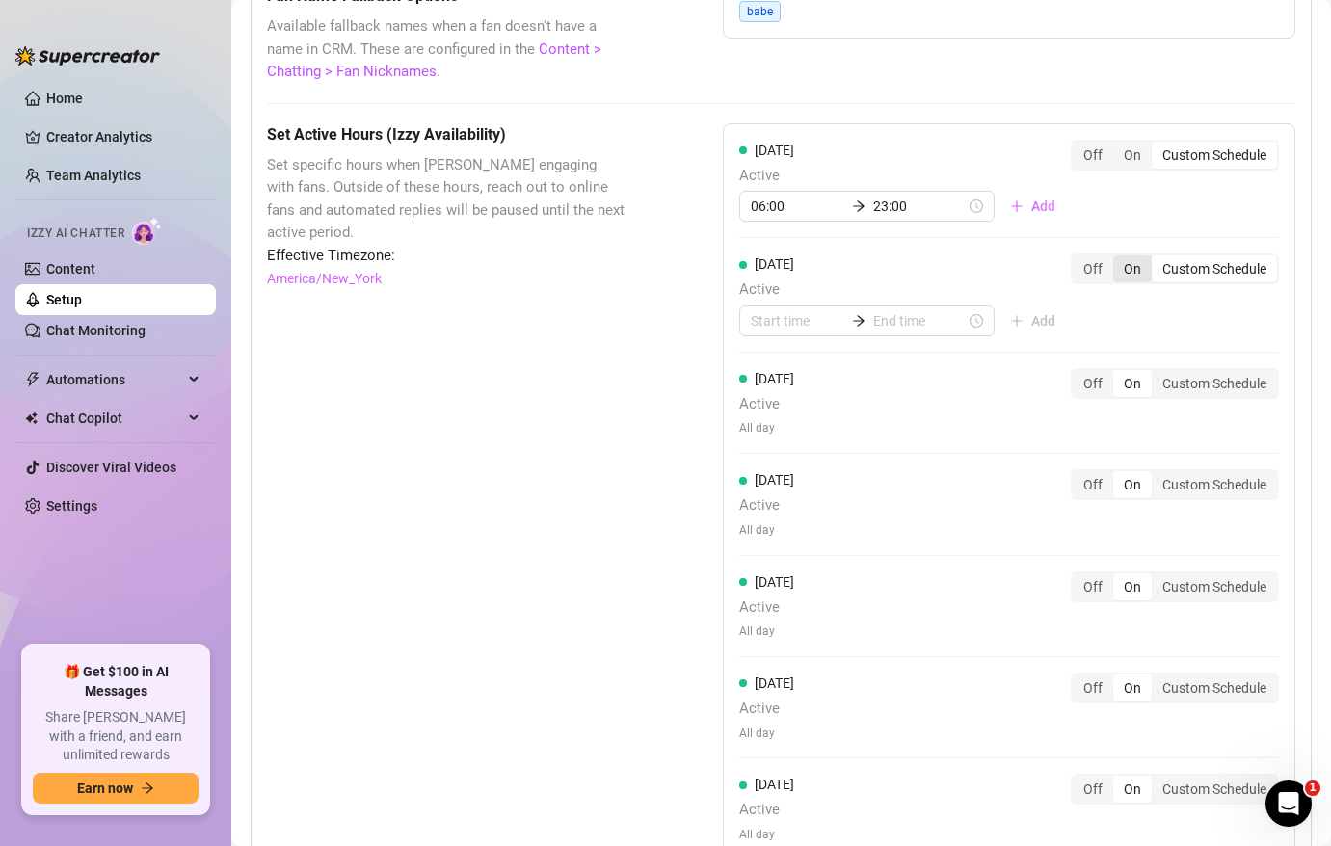
click at [1137, 275] on div "On" at bounding box center [1132, 268] width 39 height 27
click at [1118, 258] on input "On" at bounding box center [1118, 258] width 0 height 0
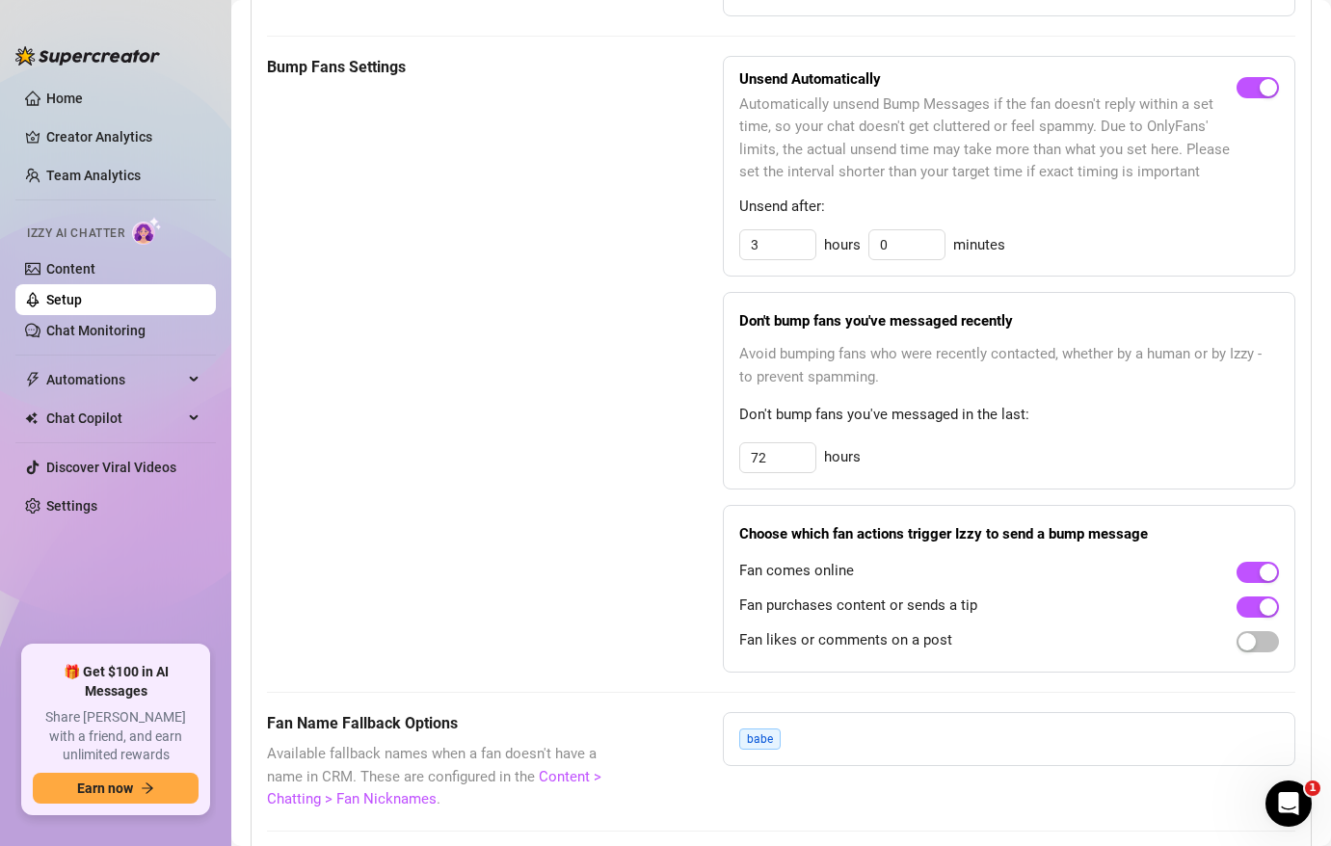
scroll to position [954, 0]
click at [762, 462] on input "72" at bounding box center [777, 459] width 75 height 29
type input "48"
click at [618, 531] on div "Bump Fans Settings" at bounding box center [446, 367] width 359 height 618
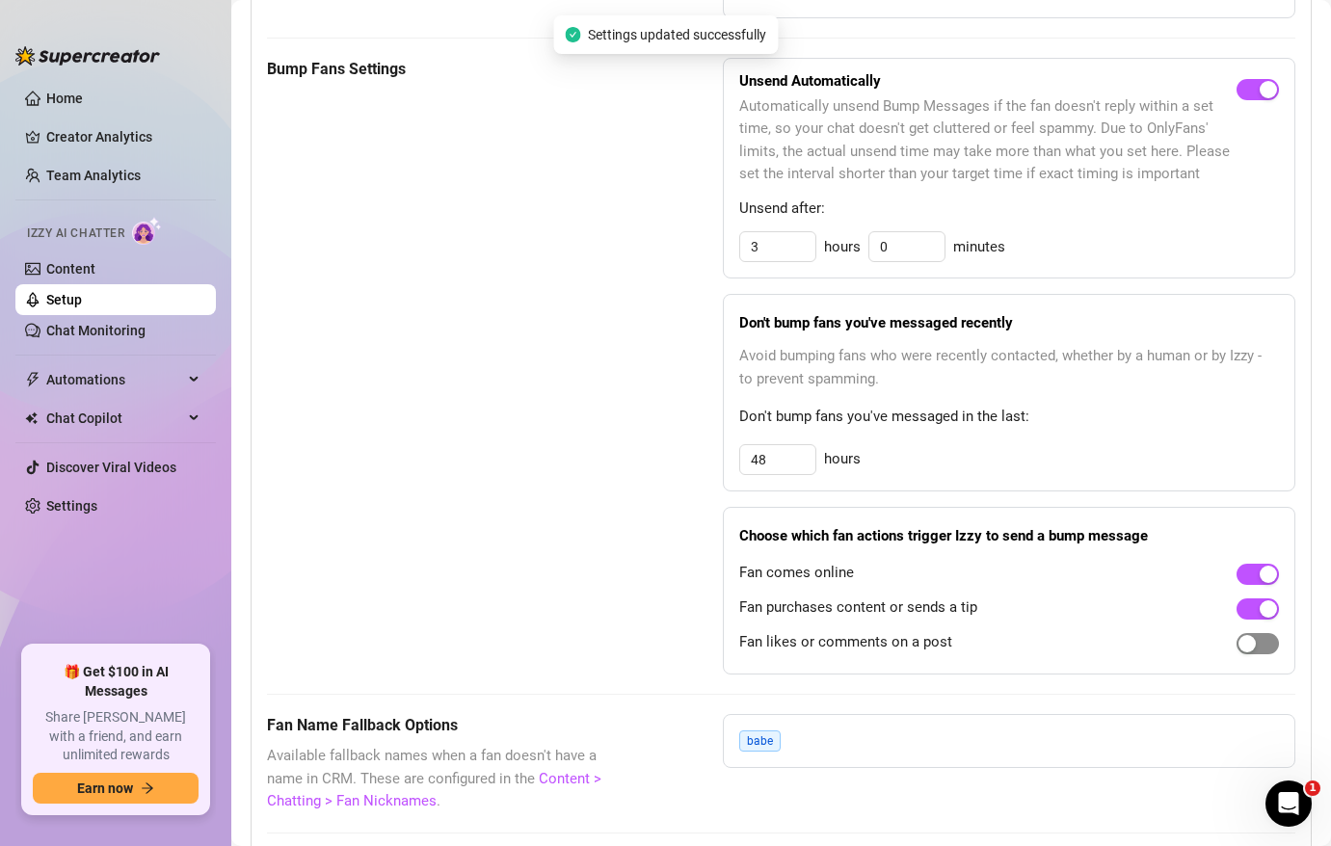
click at [1254, 648] on div "button" at bounding box center [1246, 643] width 17 height 17
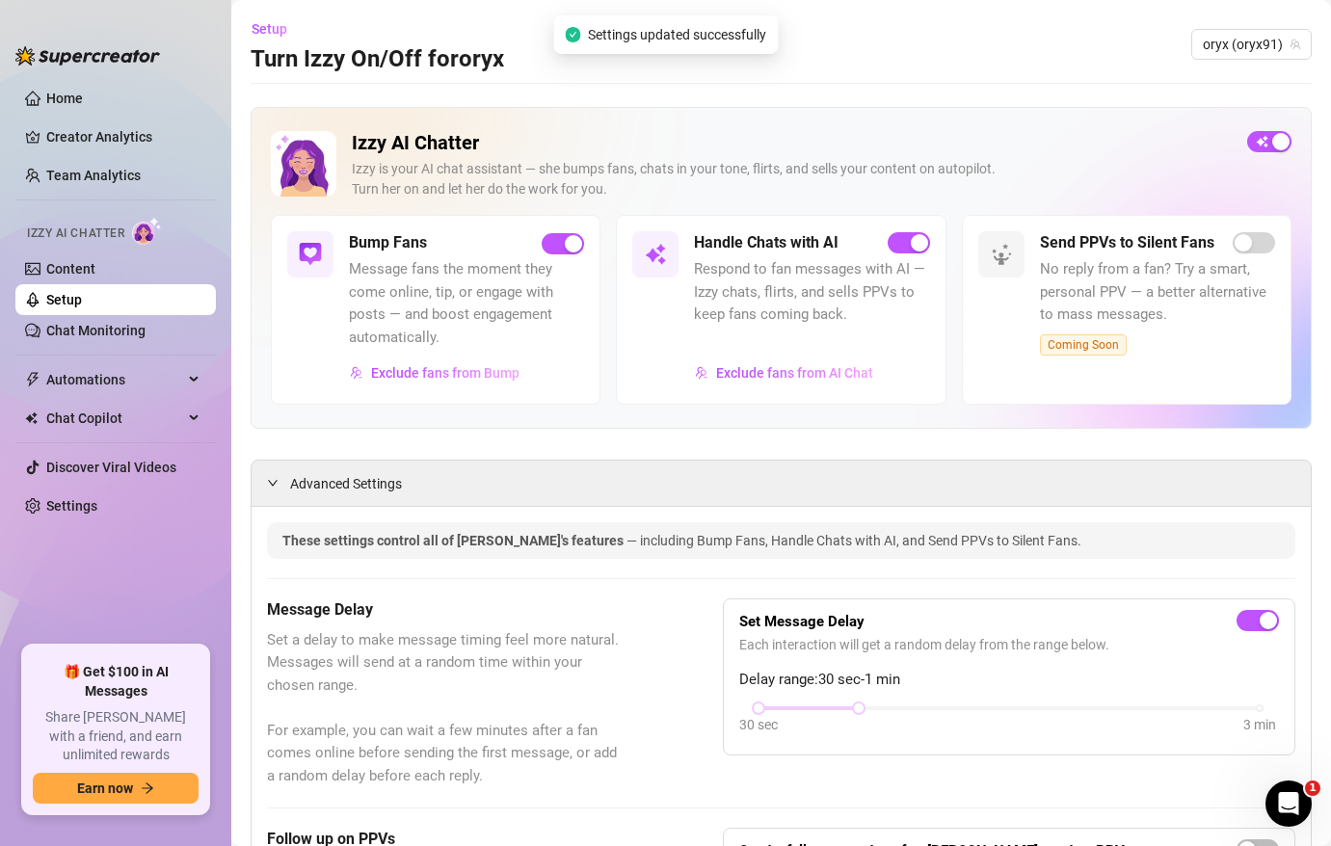
scroll to position [17, 0]
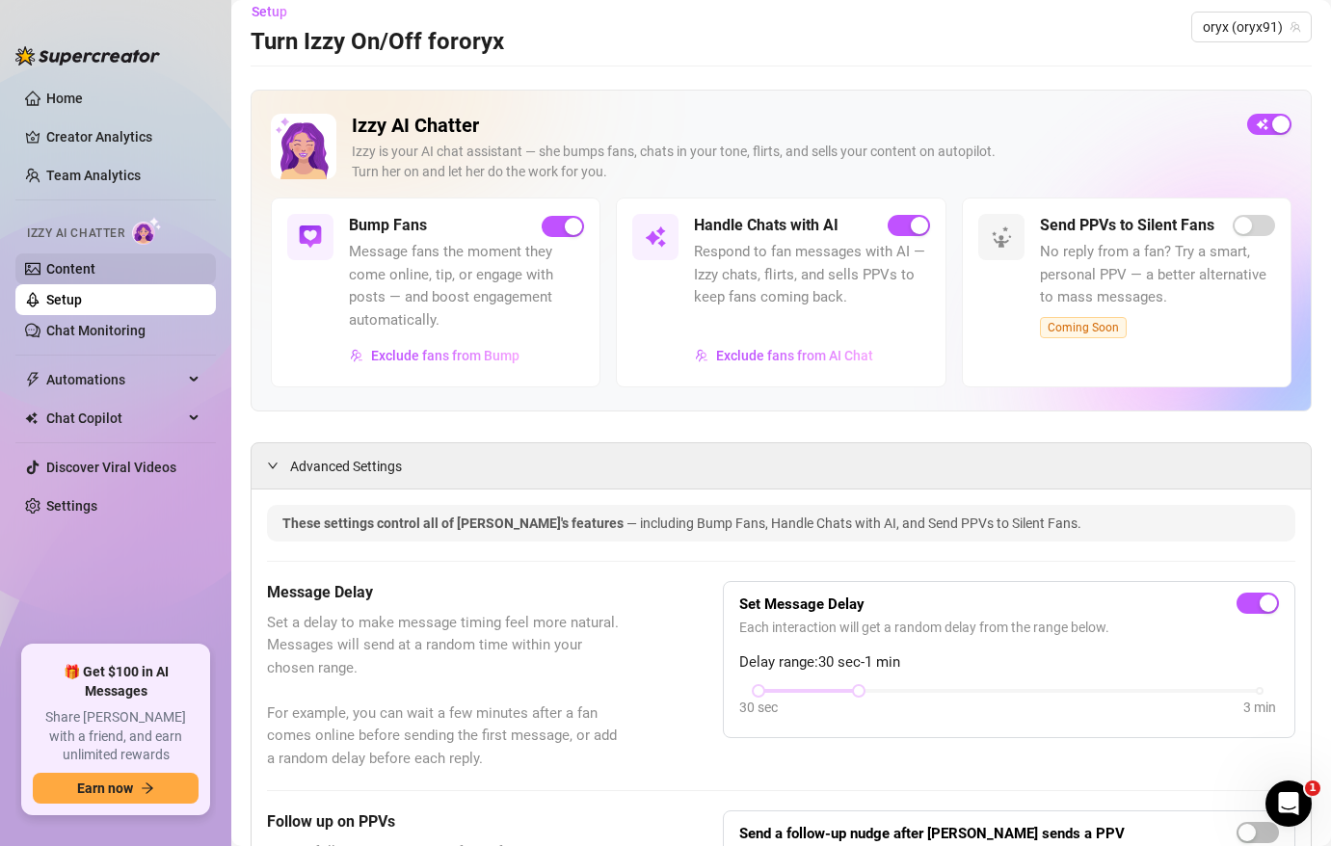
click at [95, 261] on link "Content" at bounding box center [70, 268] width 49 height 15
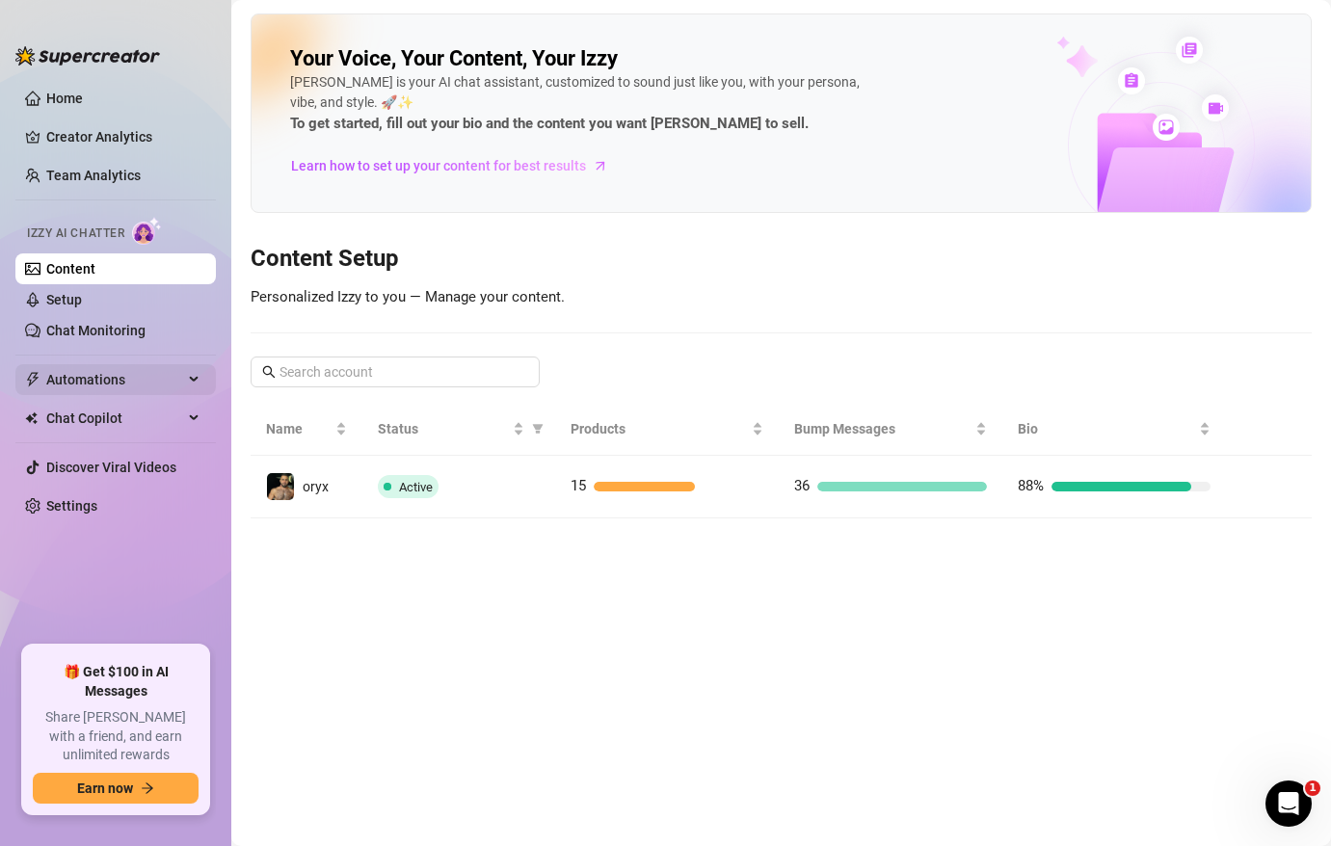
click at [121, 386] on span "Automations" at bounding box center [114, 379] width 137 height 31
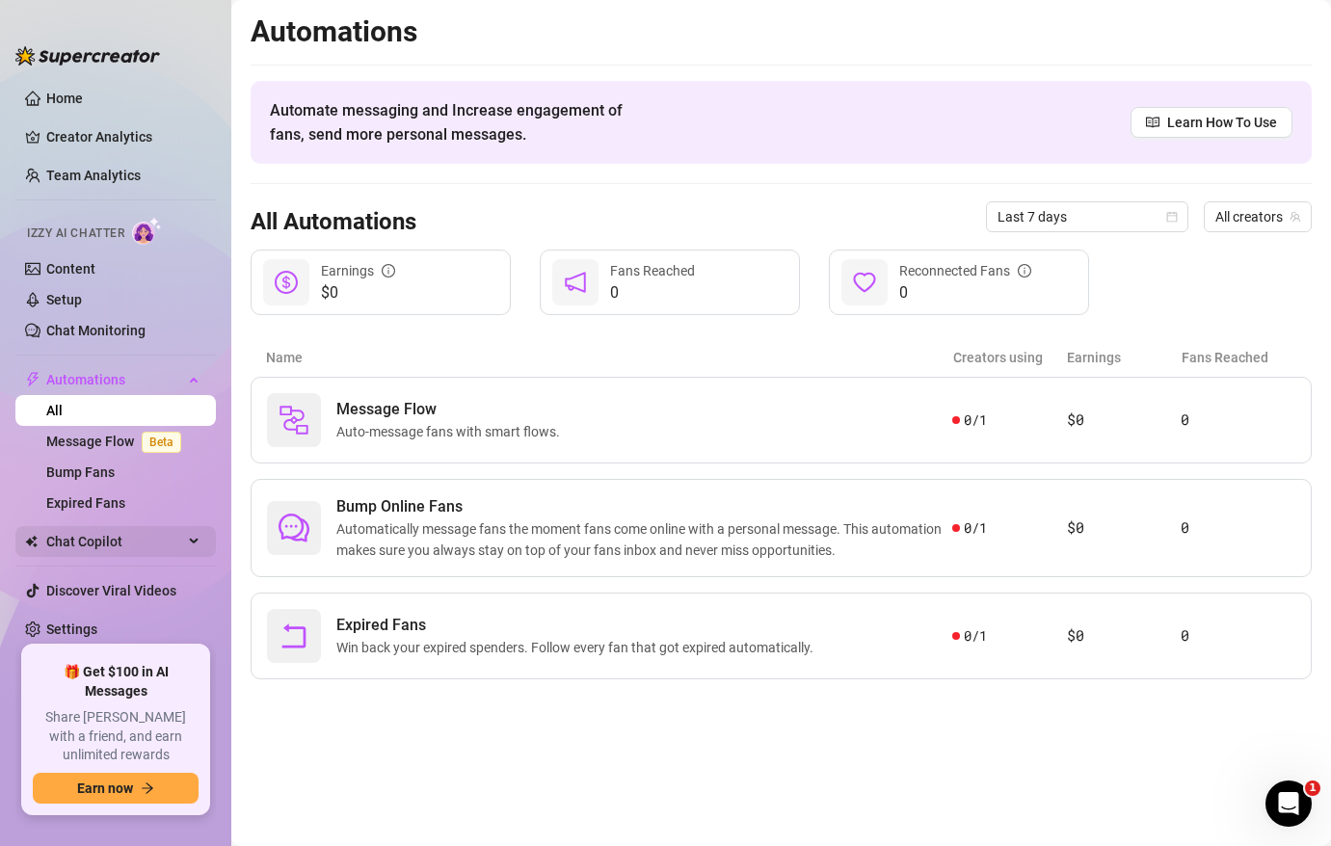
click at [123, 546] on span "Chat Copilot" at bounding box center [114, 541] width 137 height 31
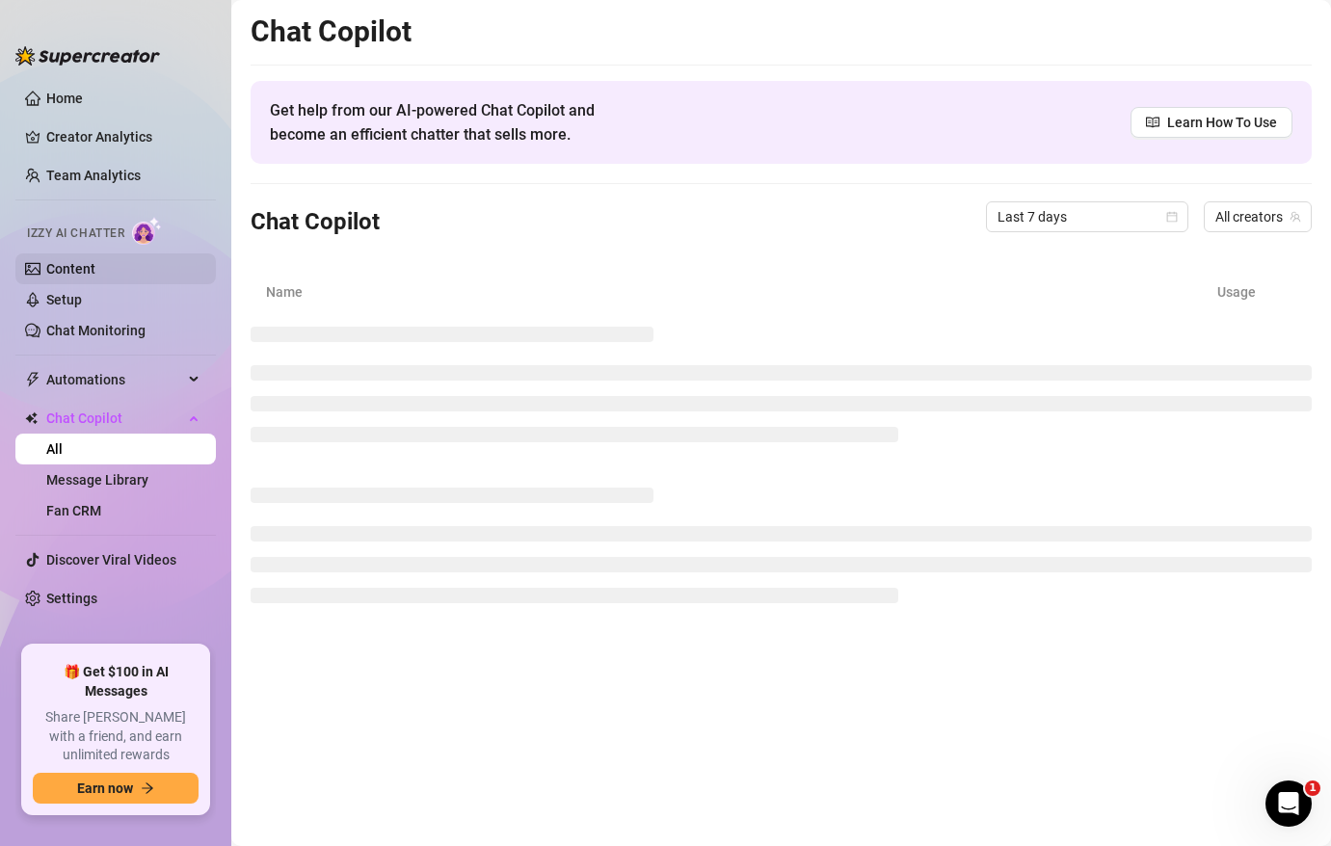
click at [95, 269] on link "Content" at bounding box center [70, 268] width 49 height 15
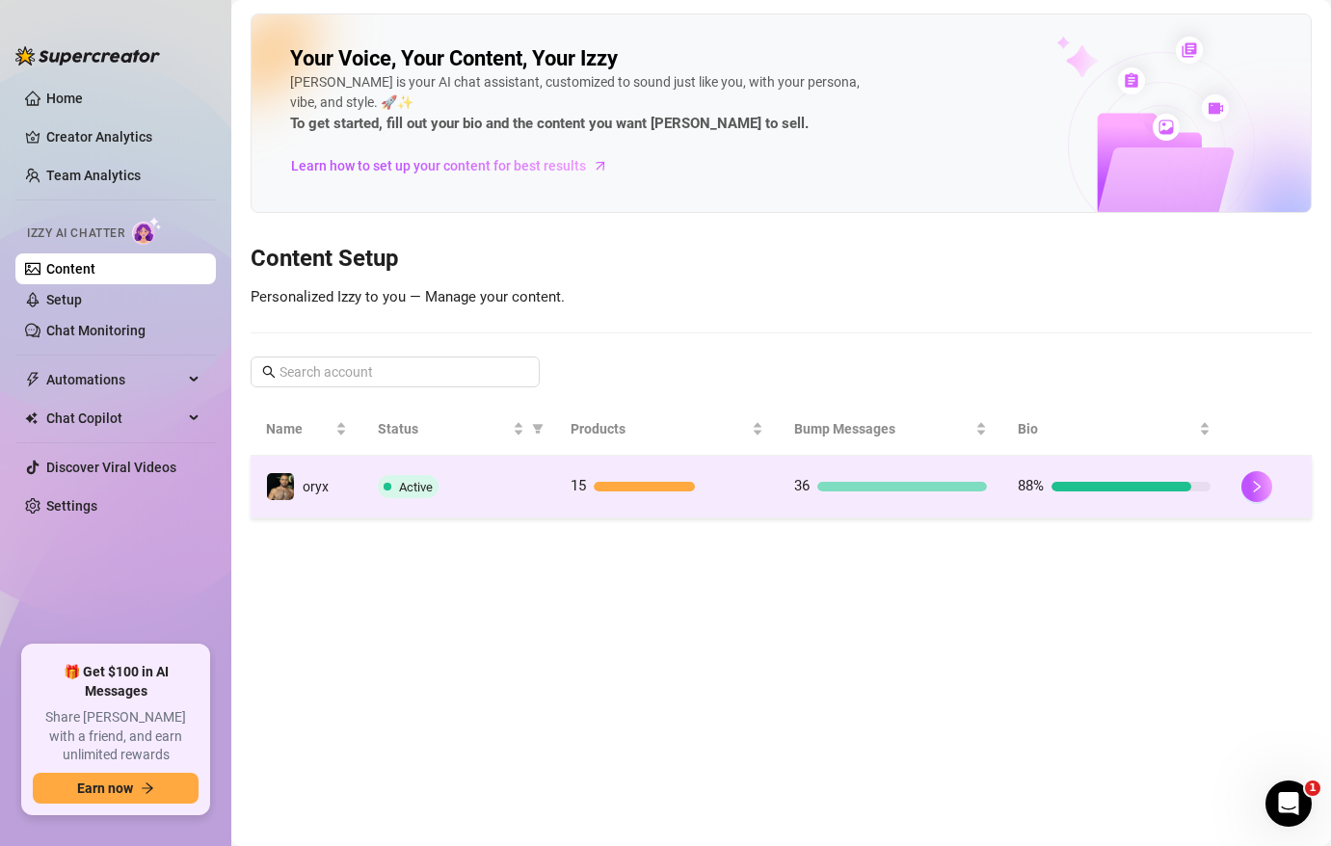
click at [497, 465] on td "Active" at bounding box center [458, 487] width 192 height 63
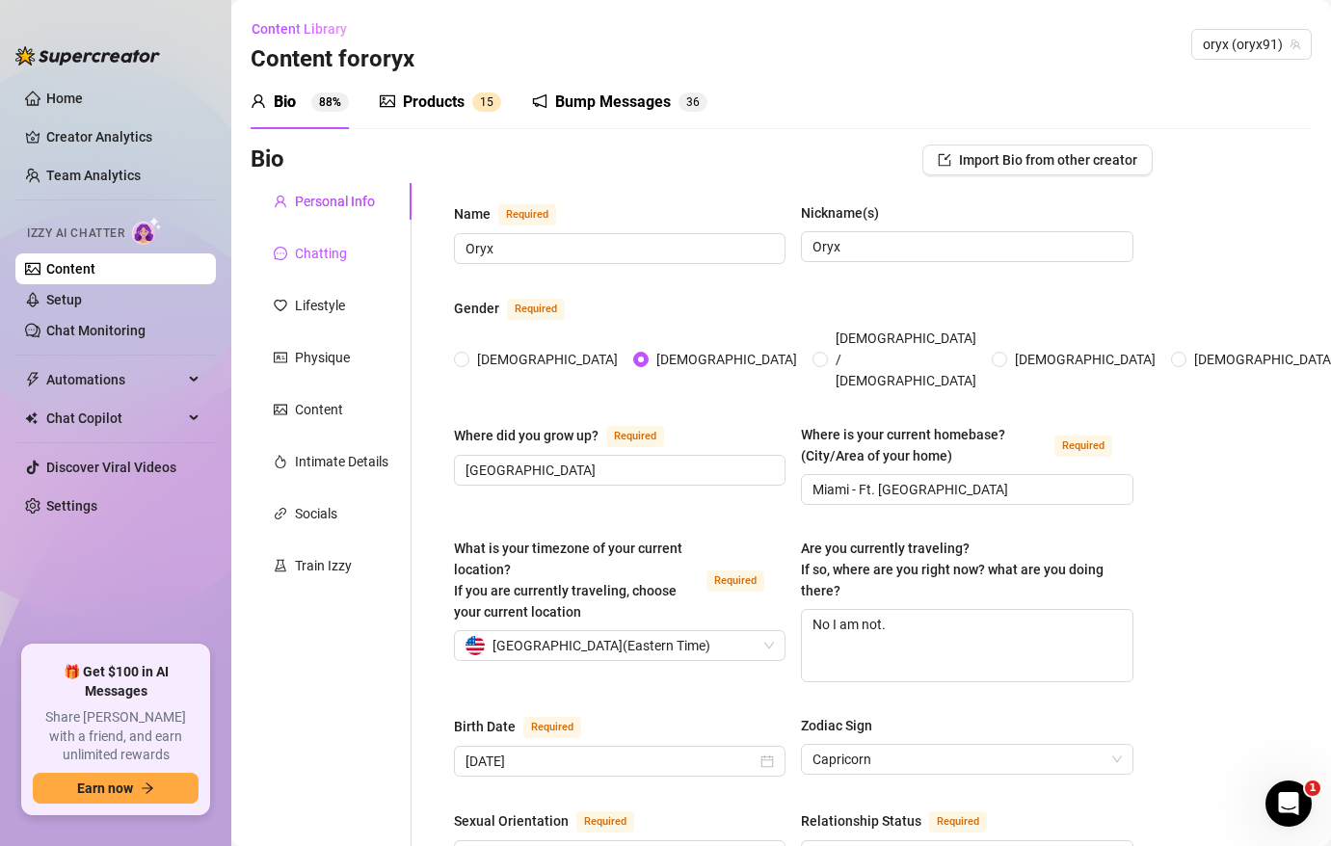
click at [323, 250] on div "Chatting" at bounding box center [321, 253] width 52 height 21
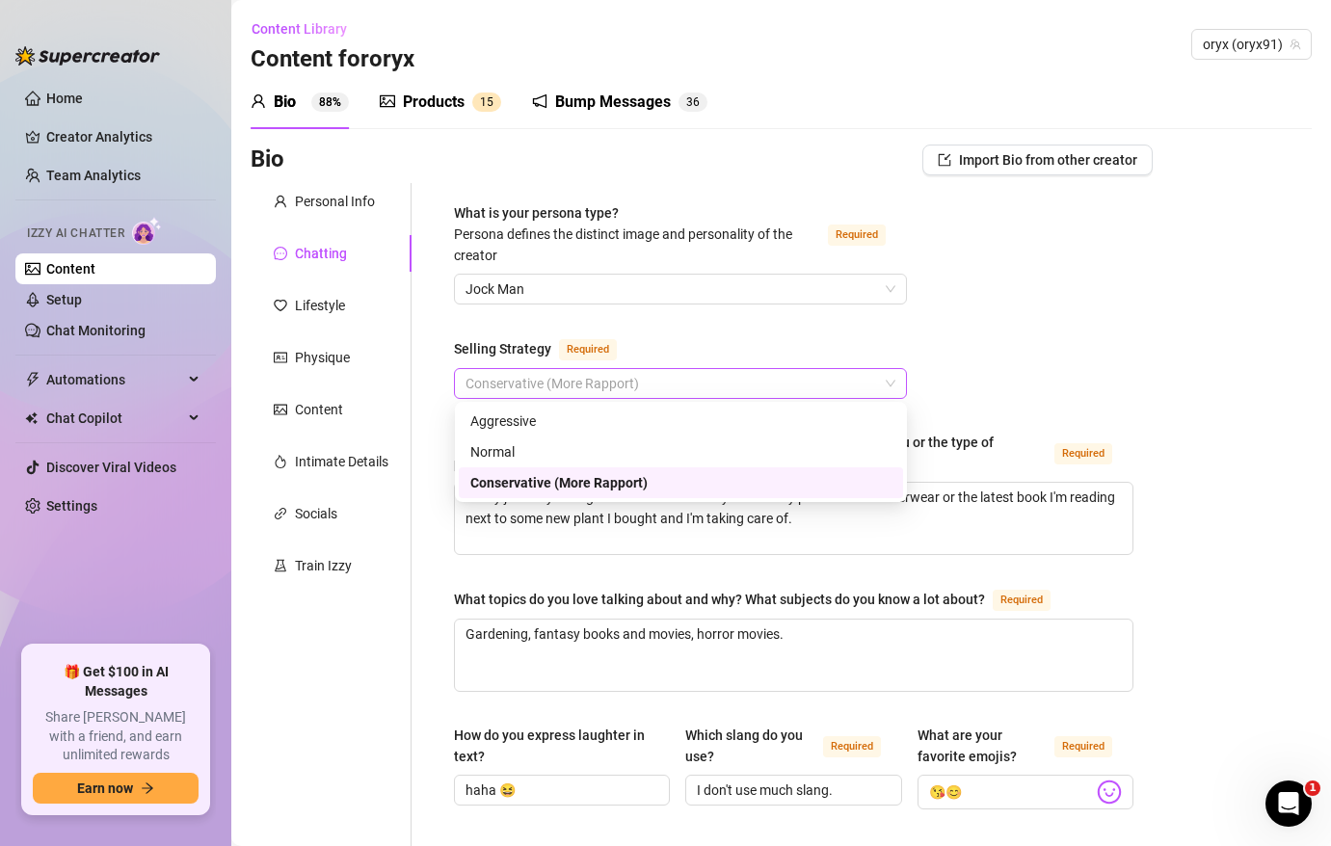
click at [522, 388] on span "Conservative (More Rapport)" at bounding box center [680, 383] width 430 height 29
click at [511, 452] on div "Normal" at bounding box center [680, 451] width 421 height 21
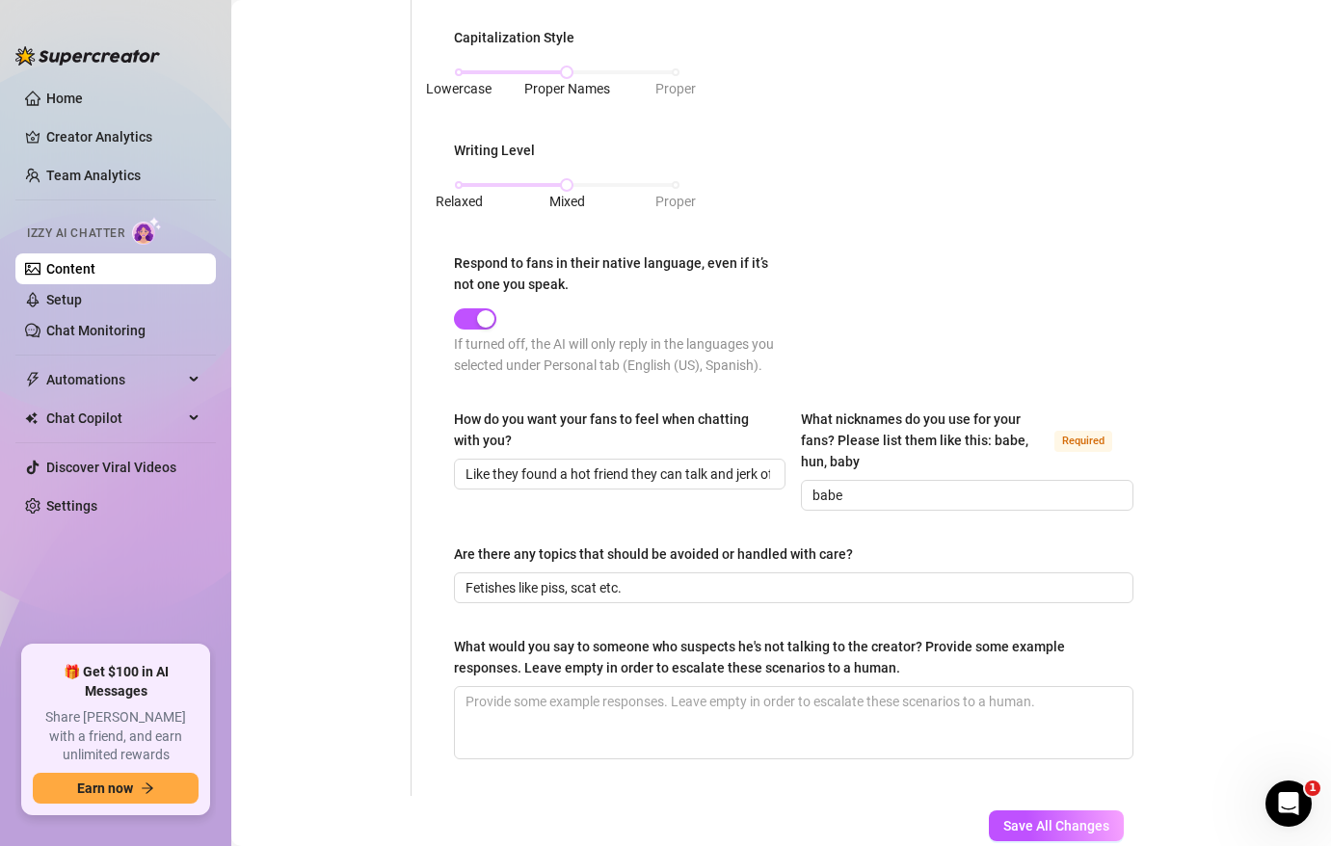
scroll to position [1044, 0]
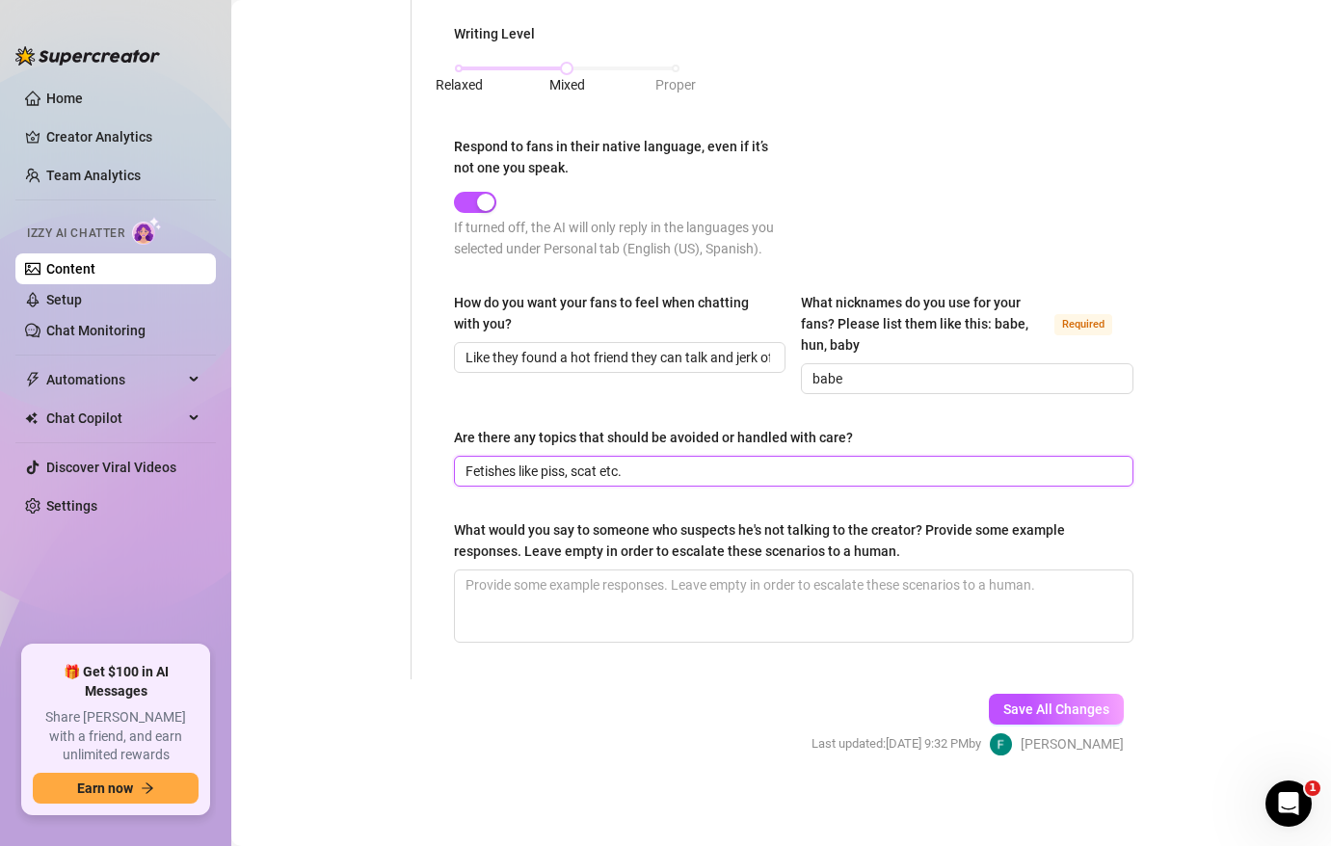
click at [618, 474] on input "Fetishes like piss, scat etc." at bounding box center [791, 471] width 652 height 21
click at [737, 467] on input "Fetishes like piss, scat or illegal activities." at bounding box center [791, 471] width 652 height 21
type input "Fetishes like piss, scat or illegal activities"
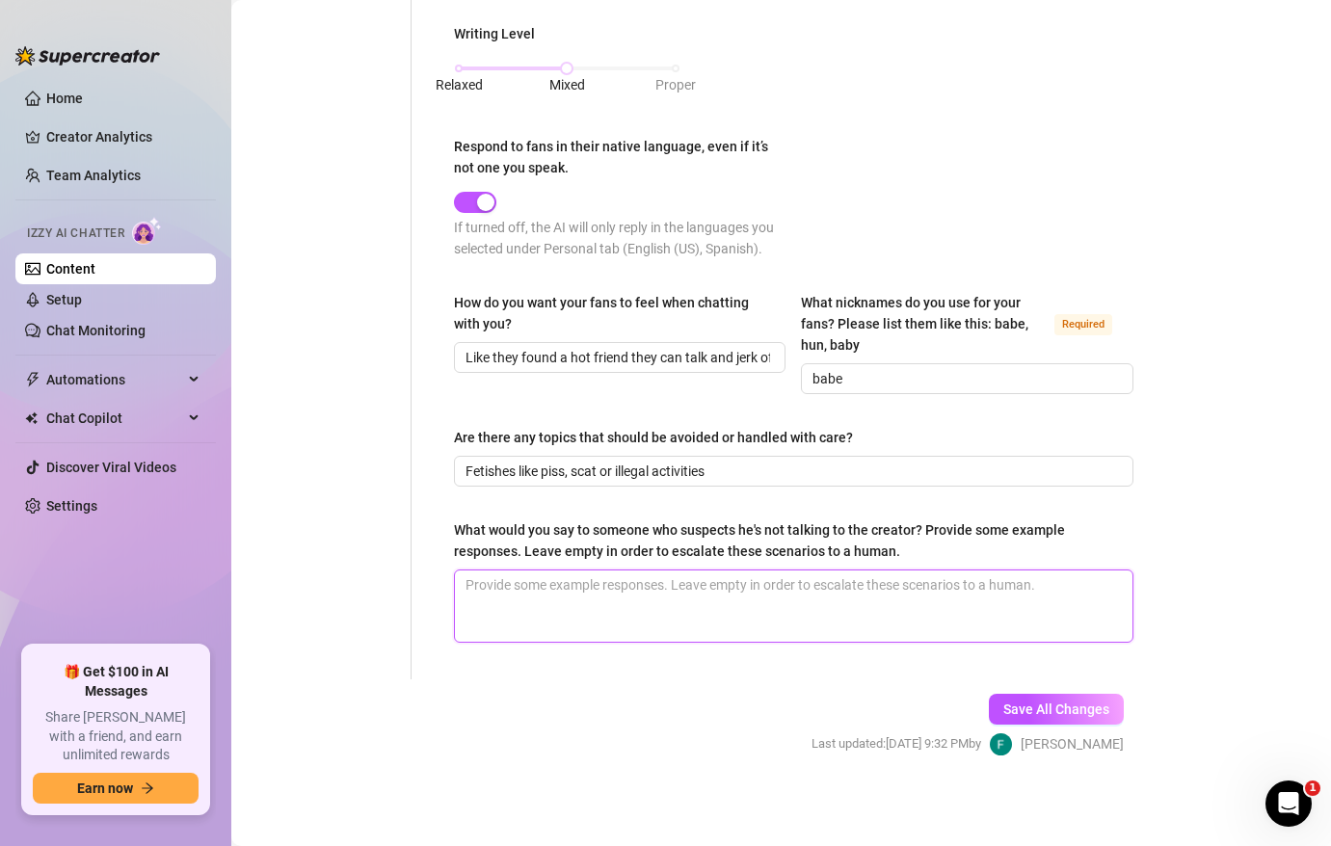
click at [547, 592] on textarea "What would you say to someone who suspects he's not talking to the creator? Pro…" at bounding box center [793, 605] width 677 height 71
click at [547, 593] on textarea "What would you say to someone who suspects he's not talking to the creator? Pro…" at bounding box center [793, 605] width 677 height 71
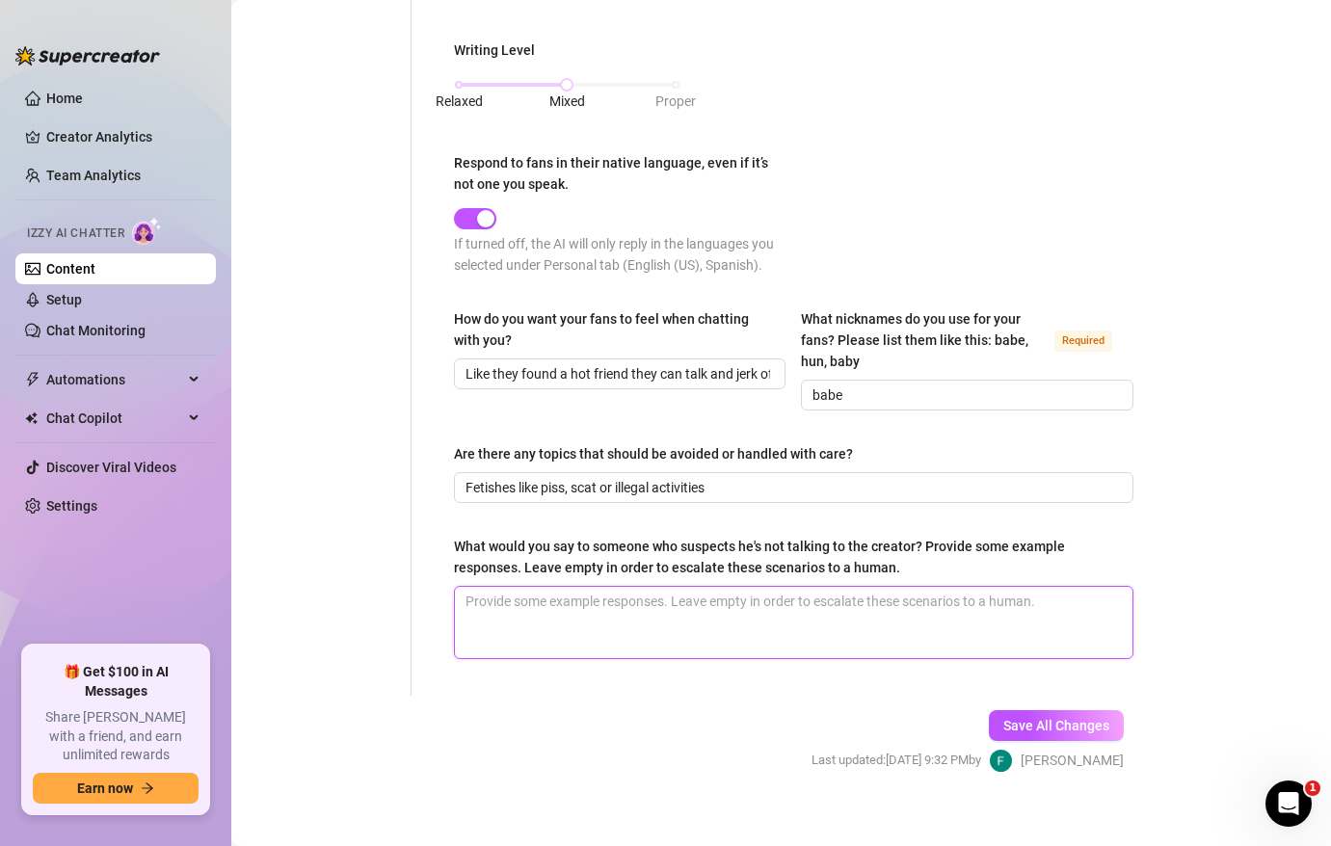
scroll to position [1017, 0]
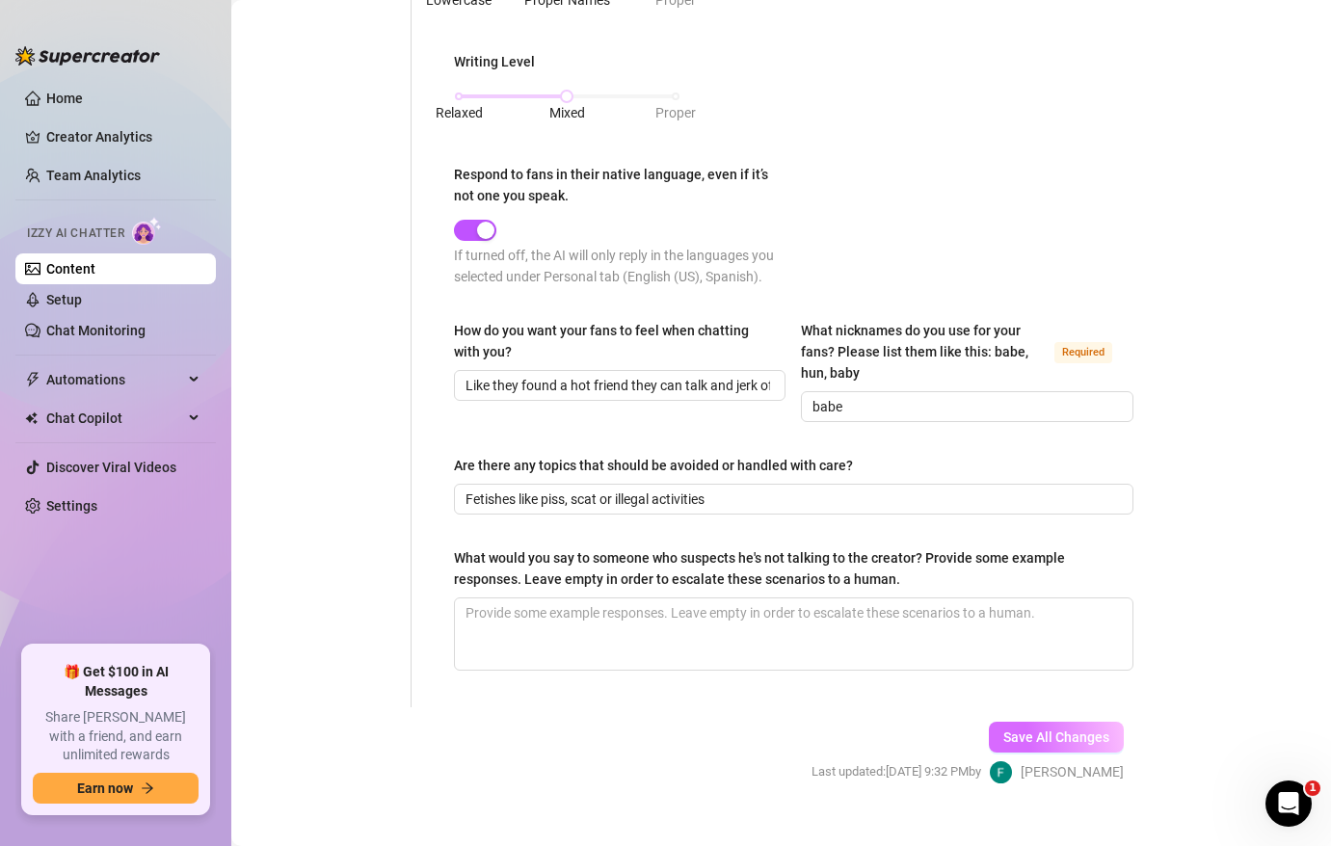
click at [1059, 740] on span "Save All Changes" at bounding box center [1056, 736] width 106 height 15
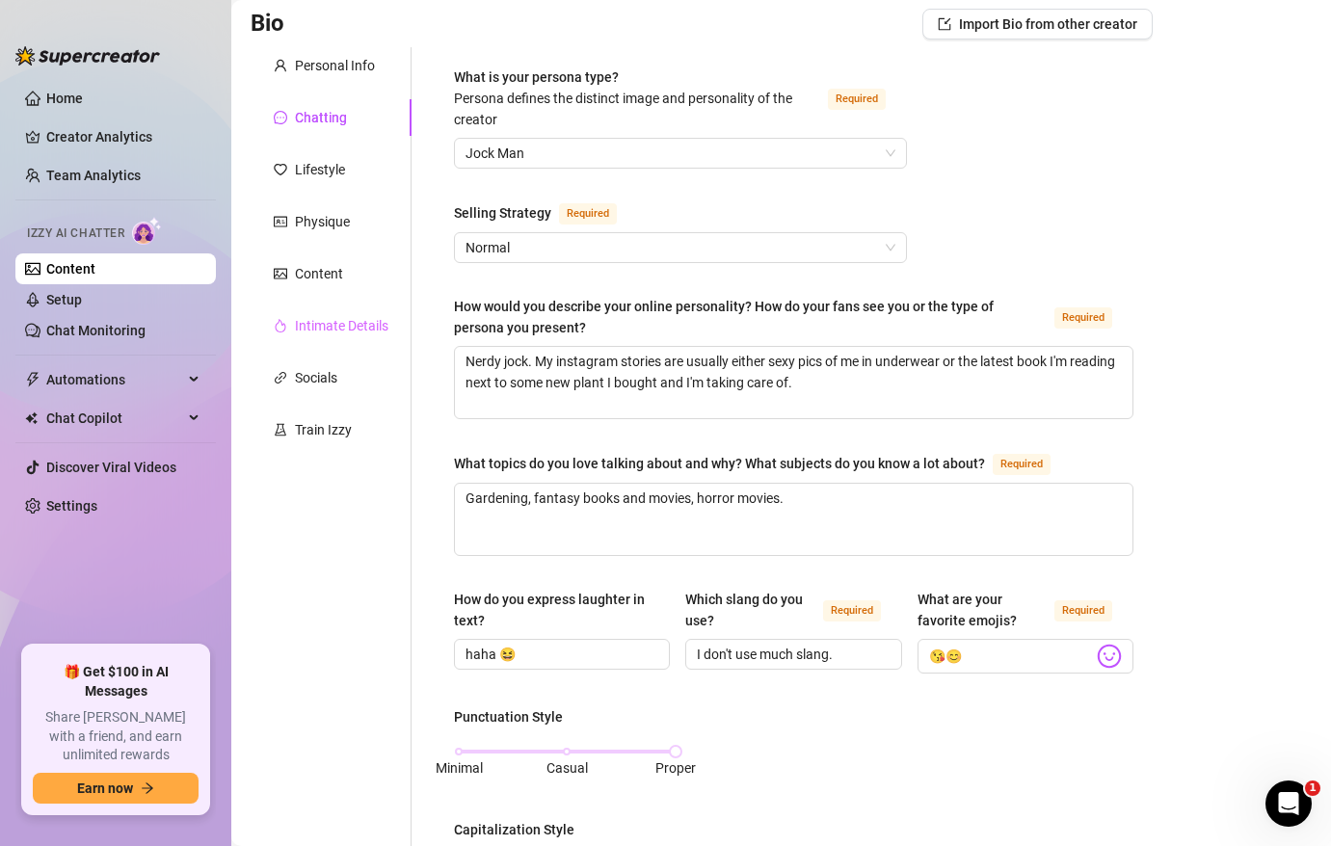
scroll to position [98, 0]
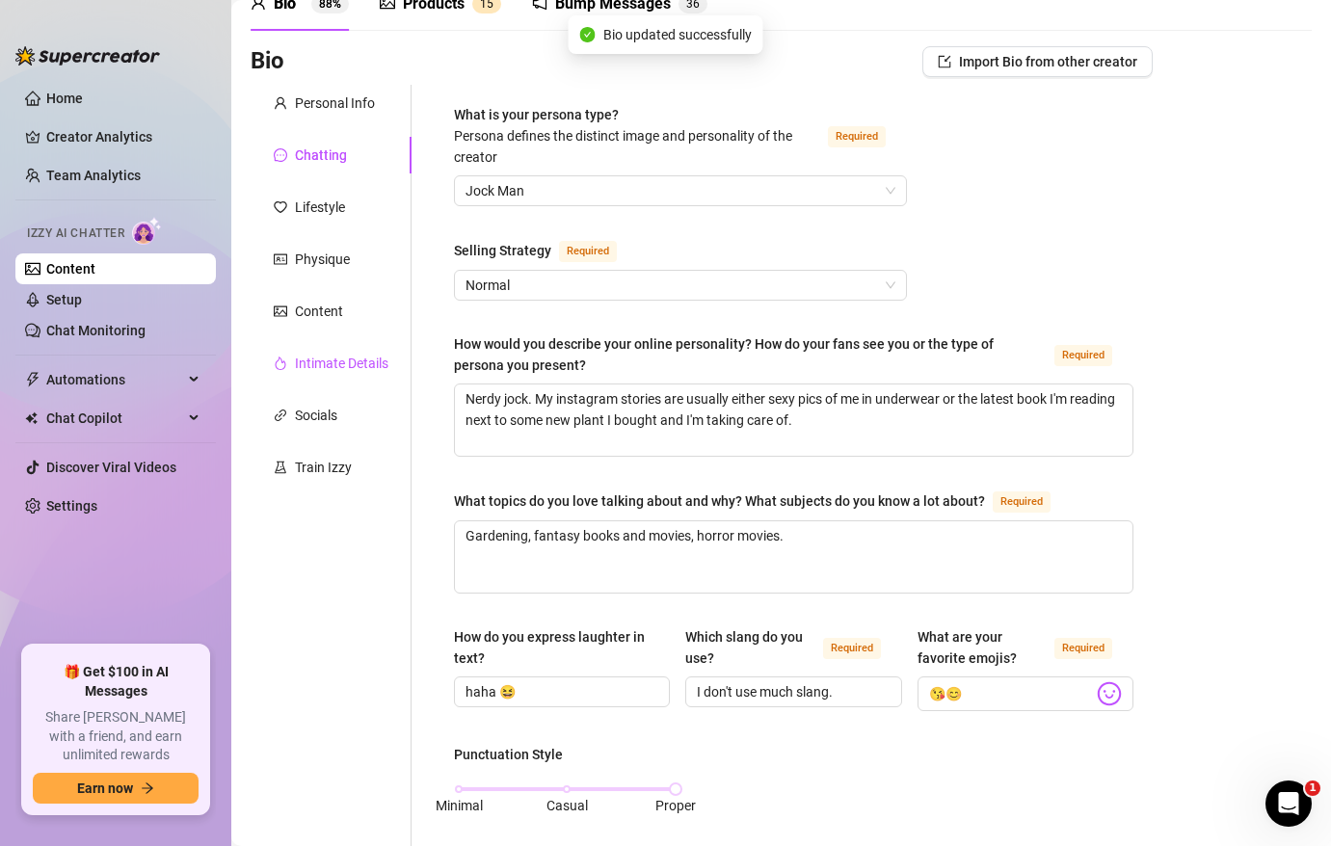
click at [336, 364] on div "Intimate Details" at bounding box center [341, 363] width 93 height 21
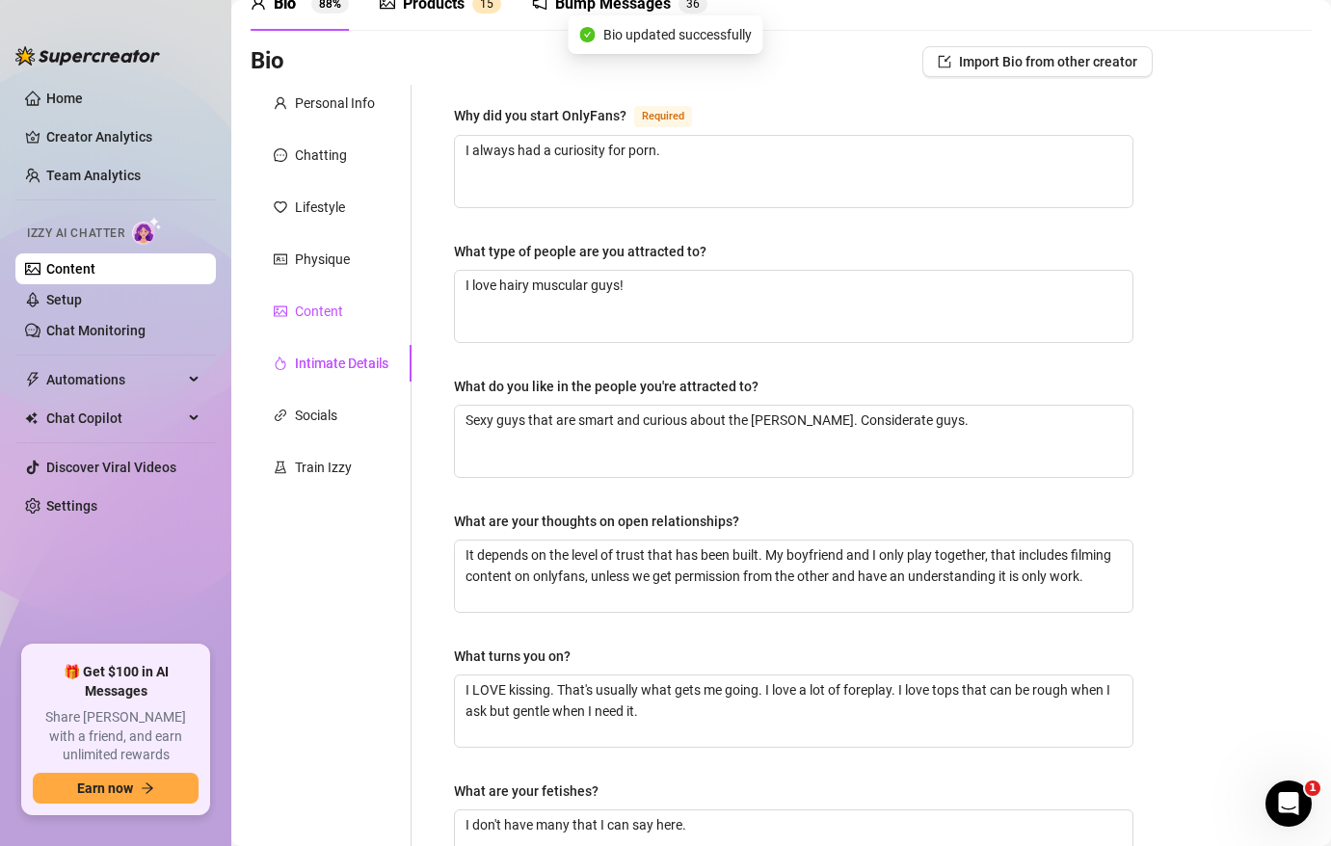
click at [323, 314] on div "Content" at bounding box center [319, 311] width 48 height 21
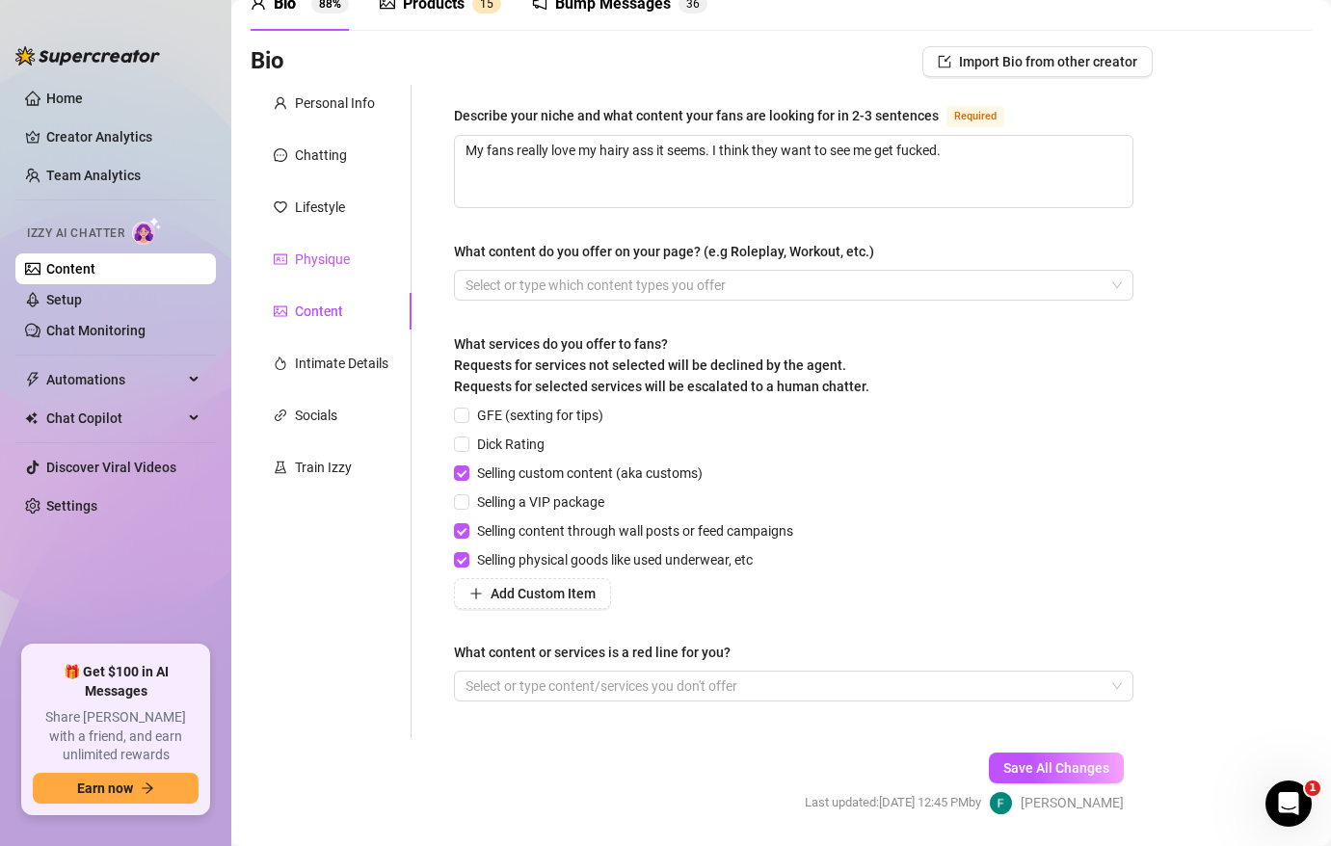
click at [313, 260] on div "Physique" at bounding box center [322, 259] width 55 height 21
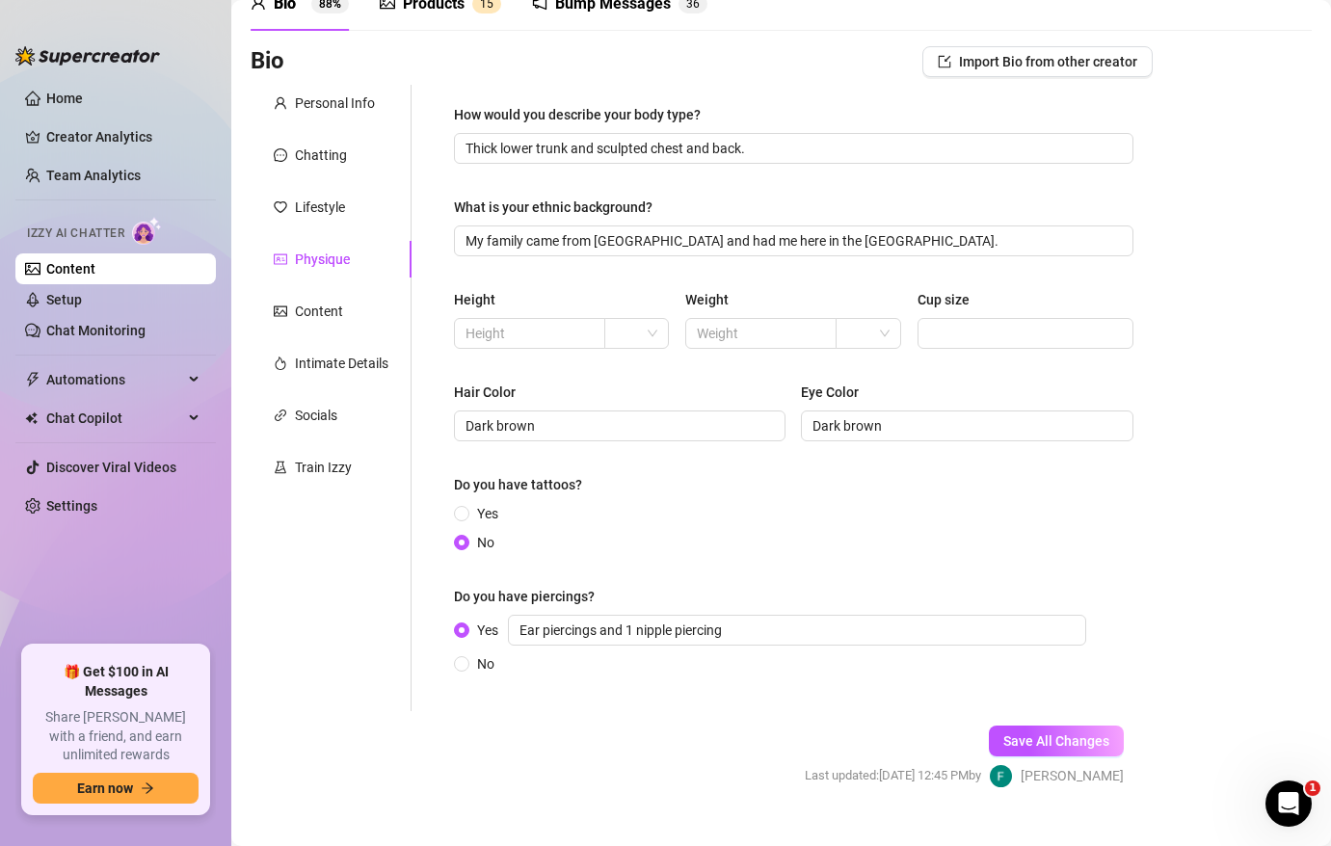
scroll to position [0, 0]
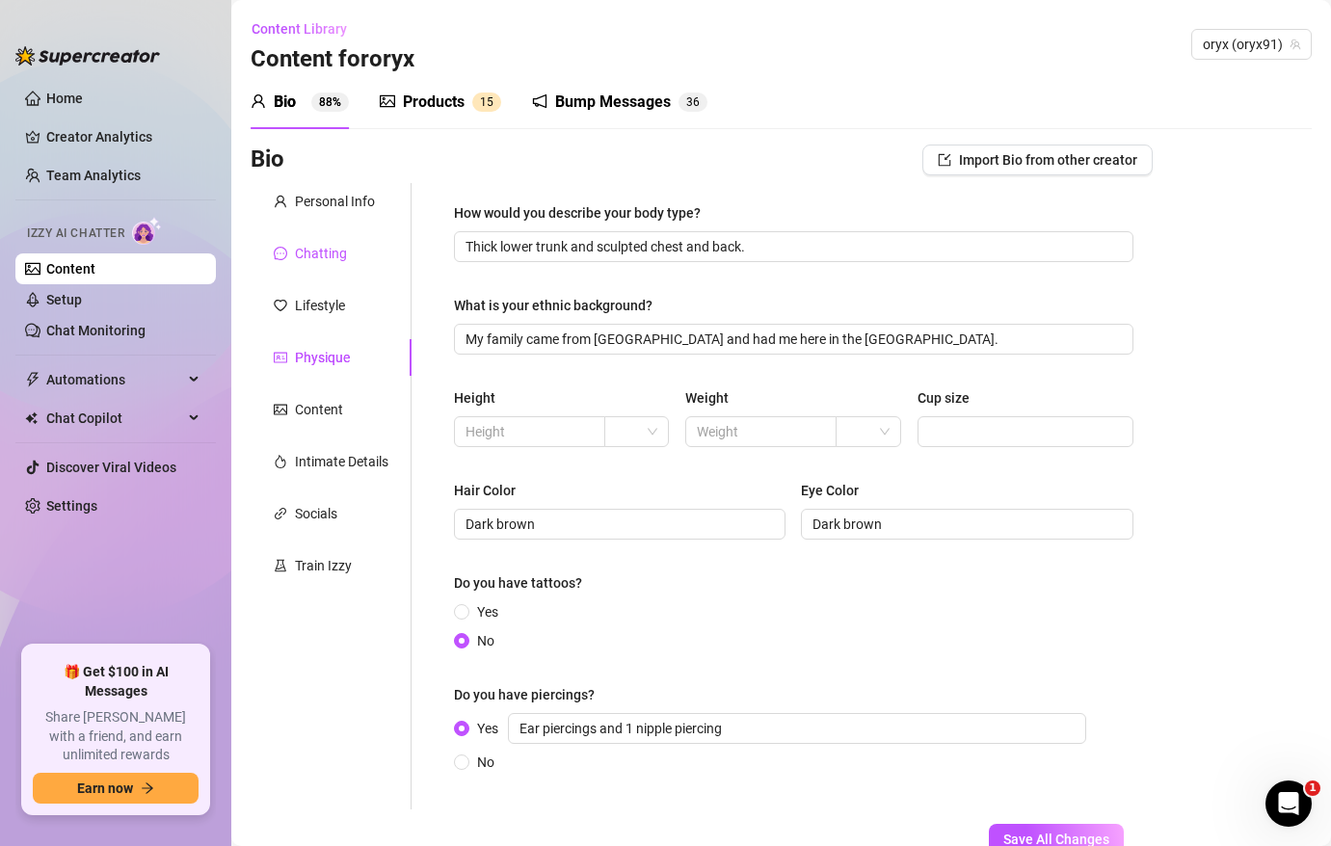
click at [331, 251] on div "Chatting" at bounding box center [321, 253] width 52 height 21
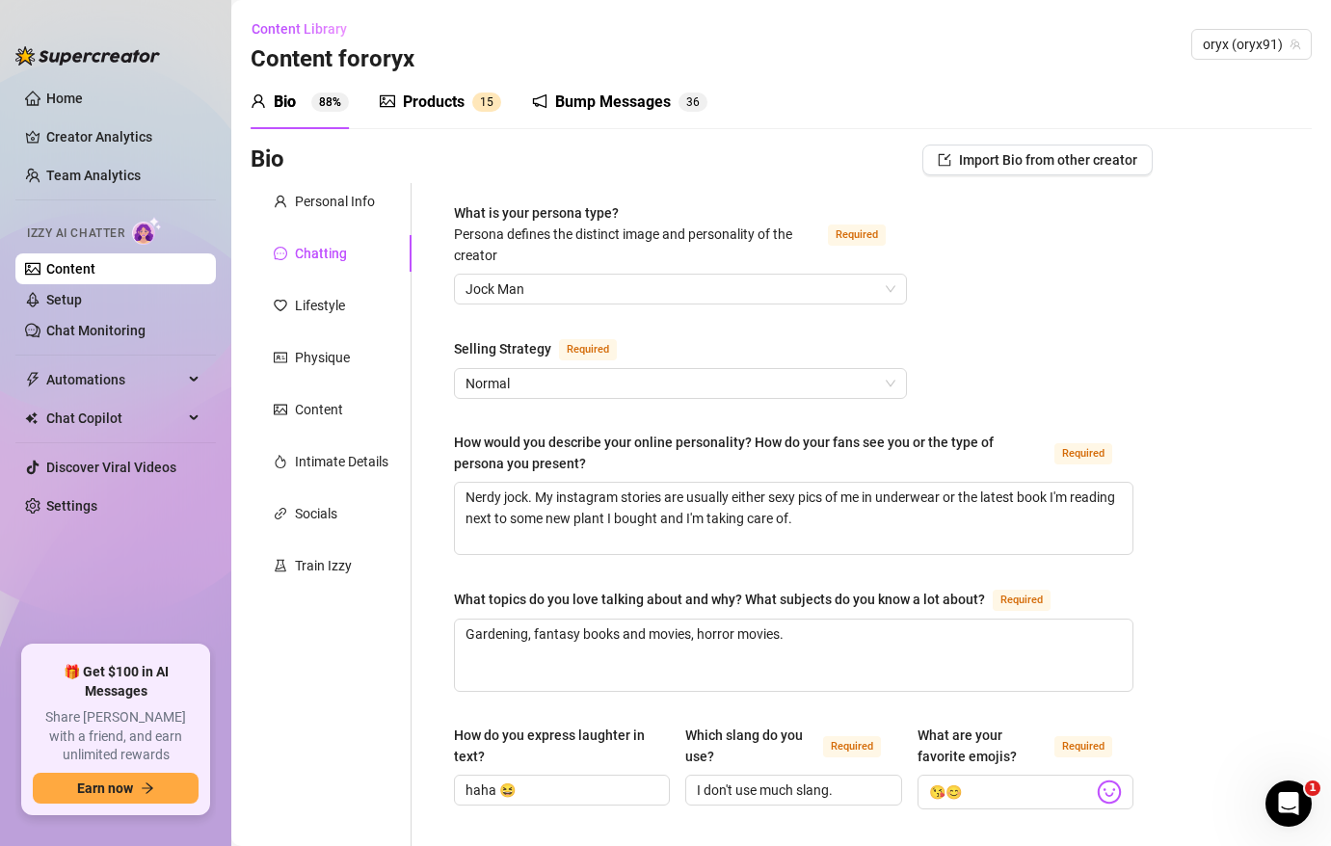
click at [427, 111] on div "Products" at bounding box center [434, 102] width 62 height 23
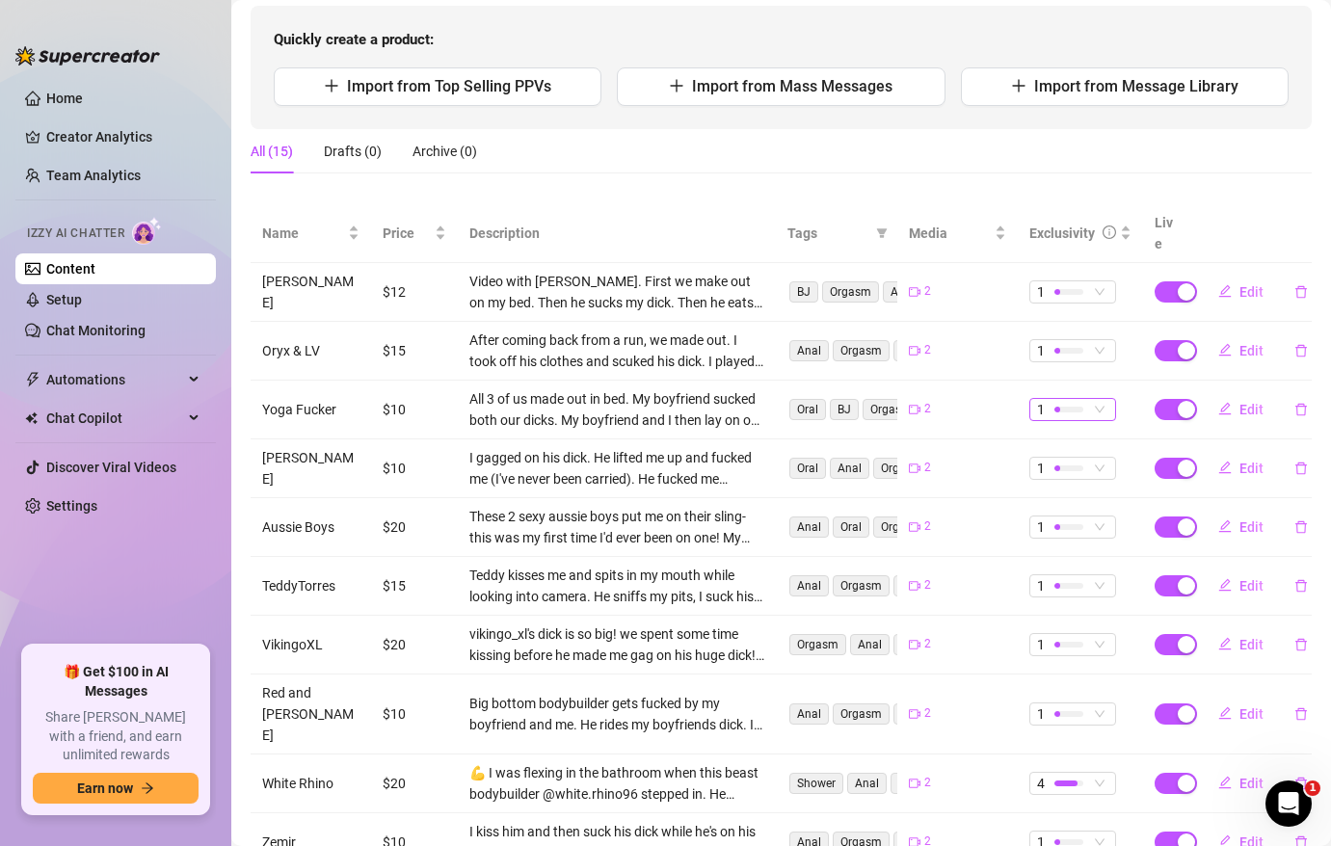
scroll to position [287, 0]
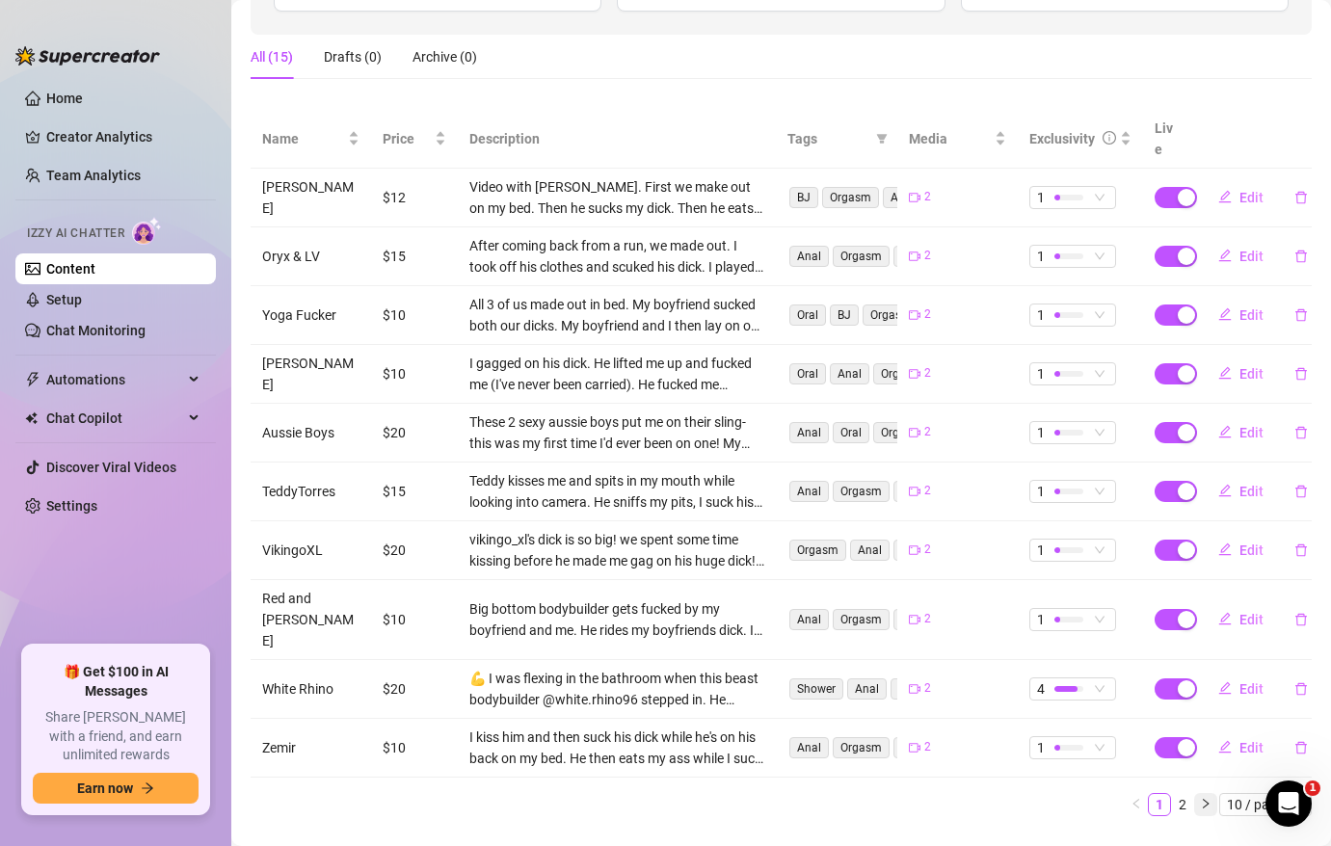
click at [1208, 798] on icon "right" at bounding box center [1206, 804] width 12 height 12
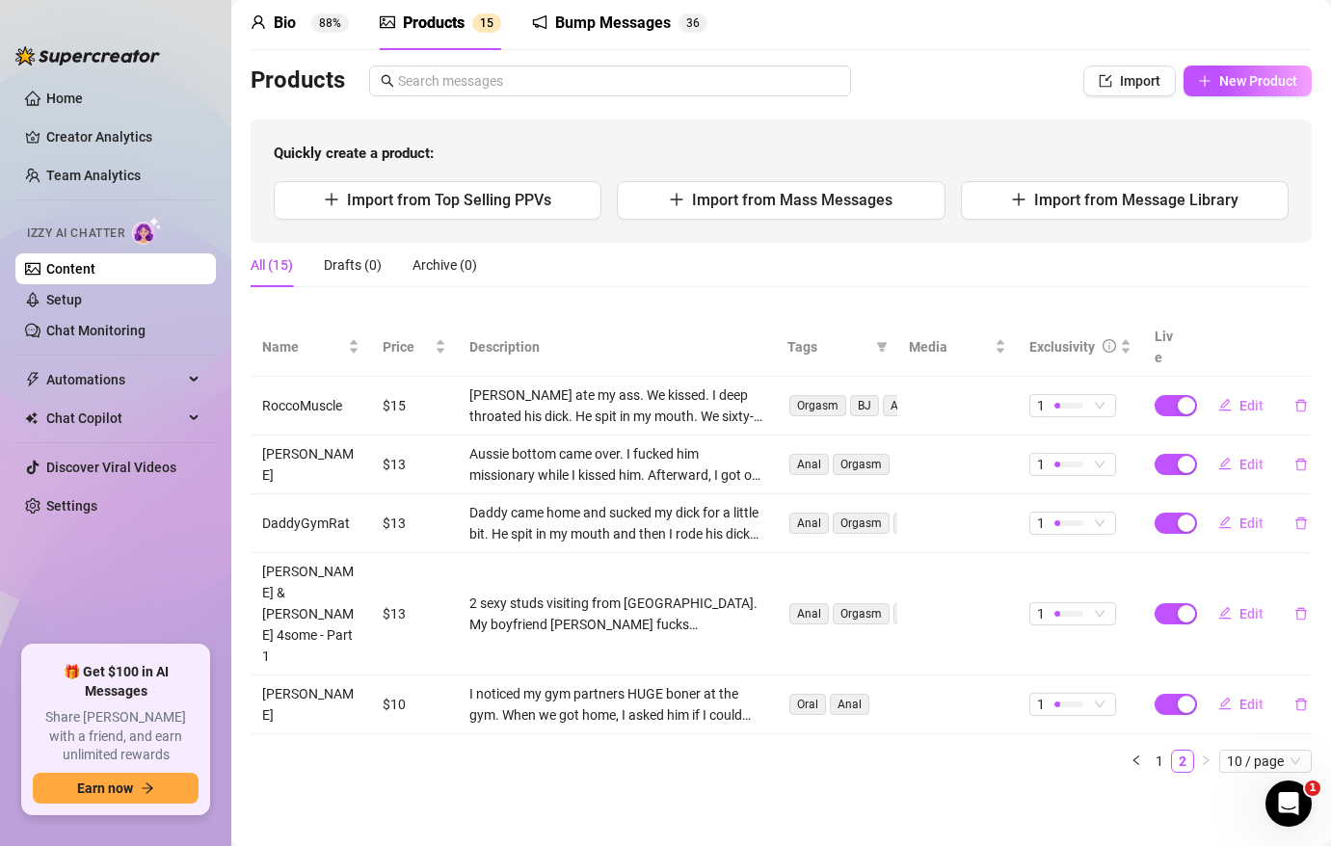
scroll to position [0, 0]
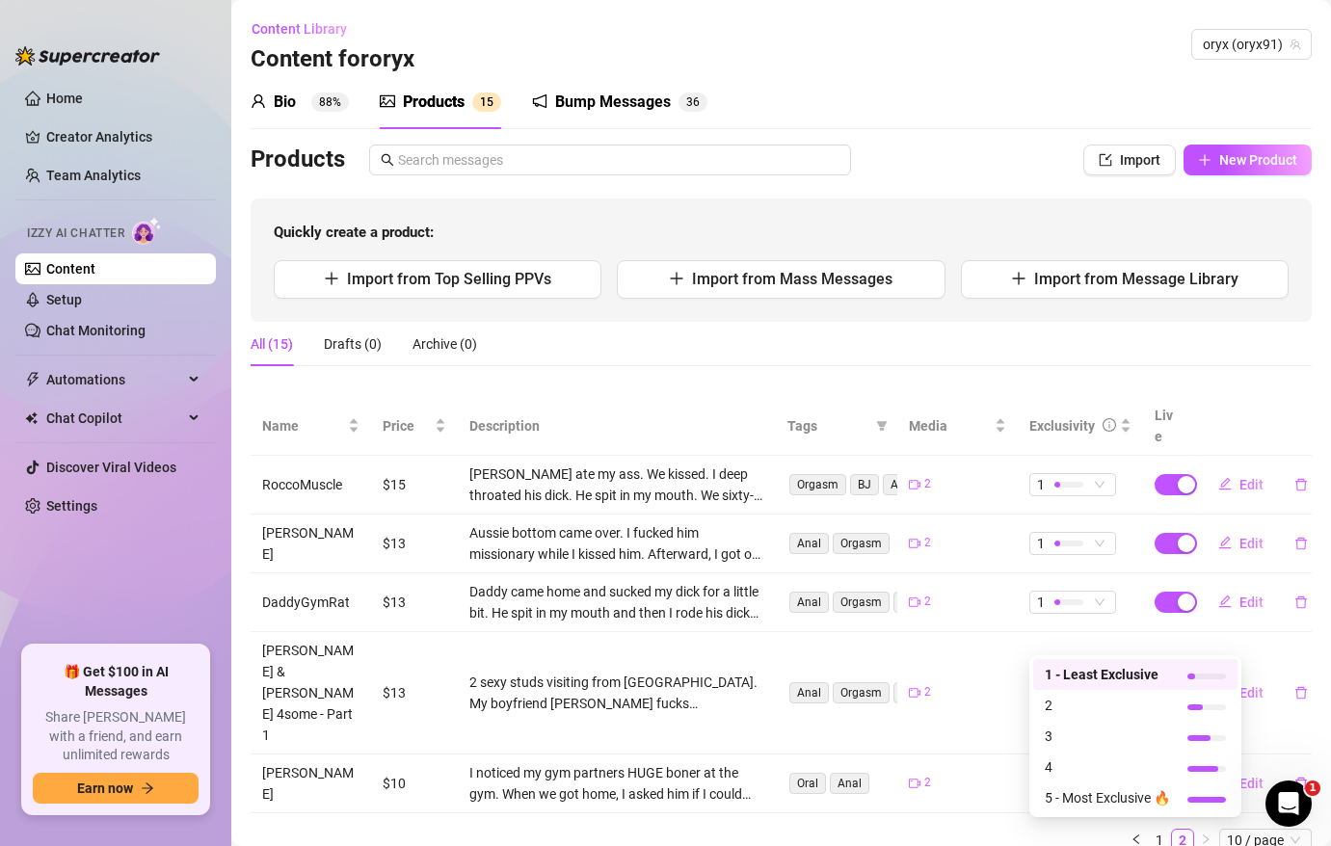
click at [1096, 682] on span "1" at bounding box center [1072, 692] width 71 height 21
click at [1055, 726] on span "3" at bounding box center [1106, 736] width 125 height 21
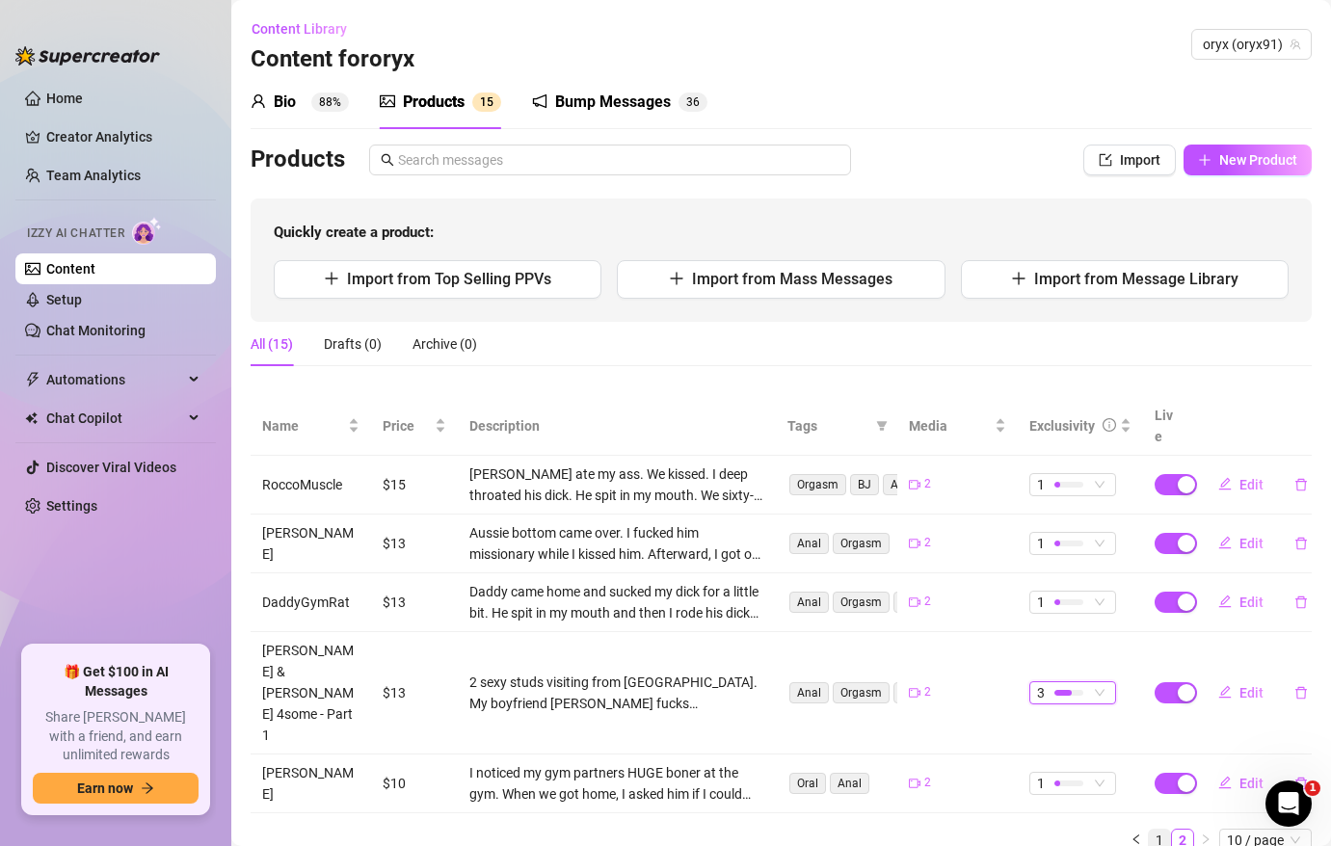
click at [1155, 830] on link "1" at bounding box center [1159, 840] width 21 height 21
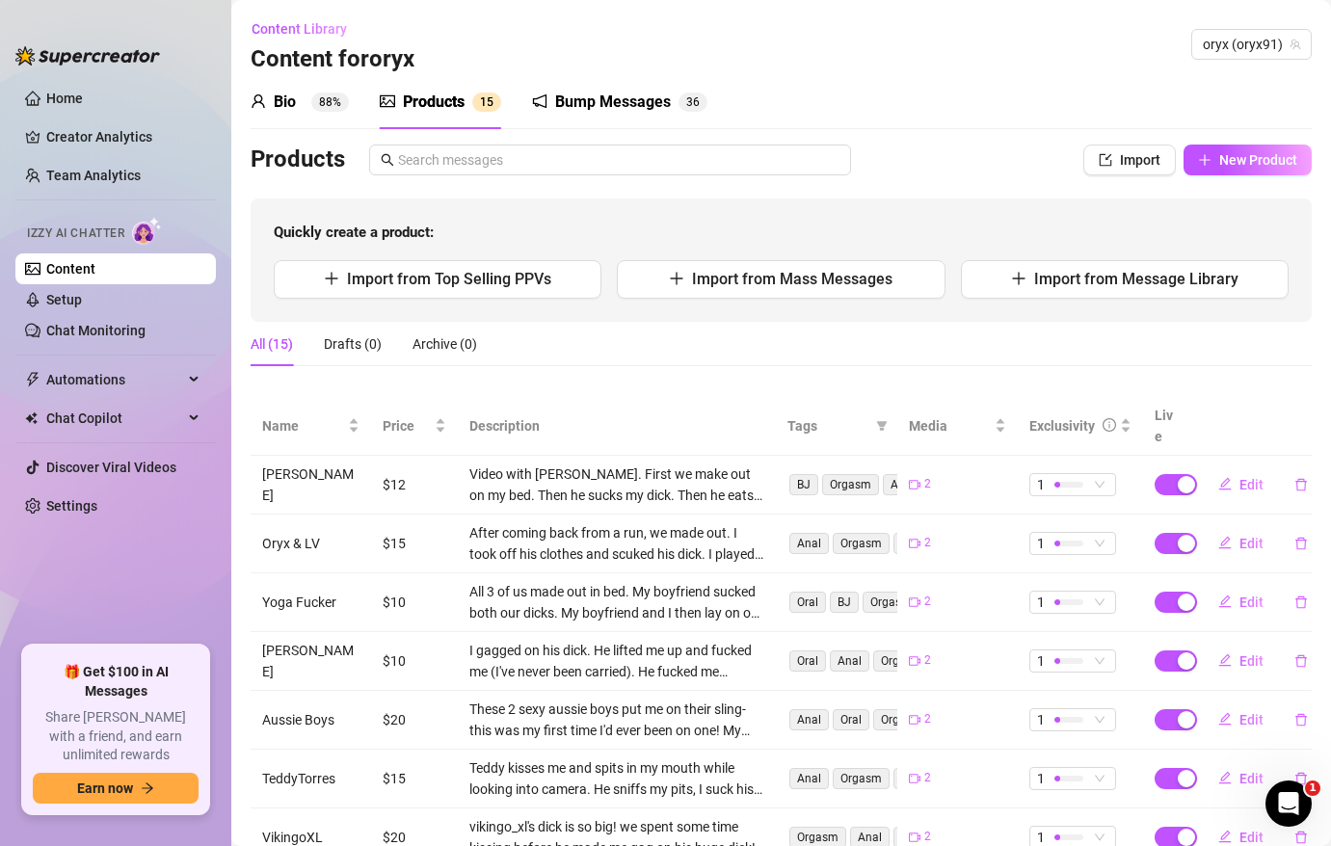
scroll to position [287, 0]
